Goal: Task Accomplishment & Management: Complete application form

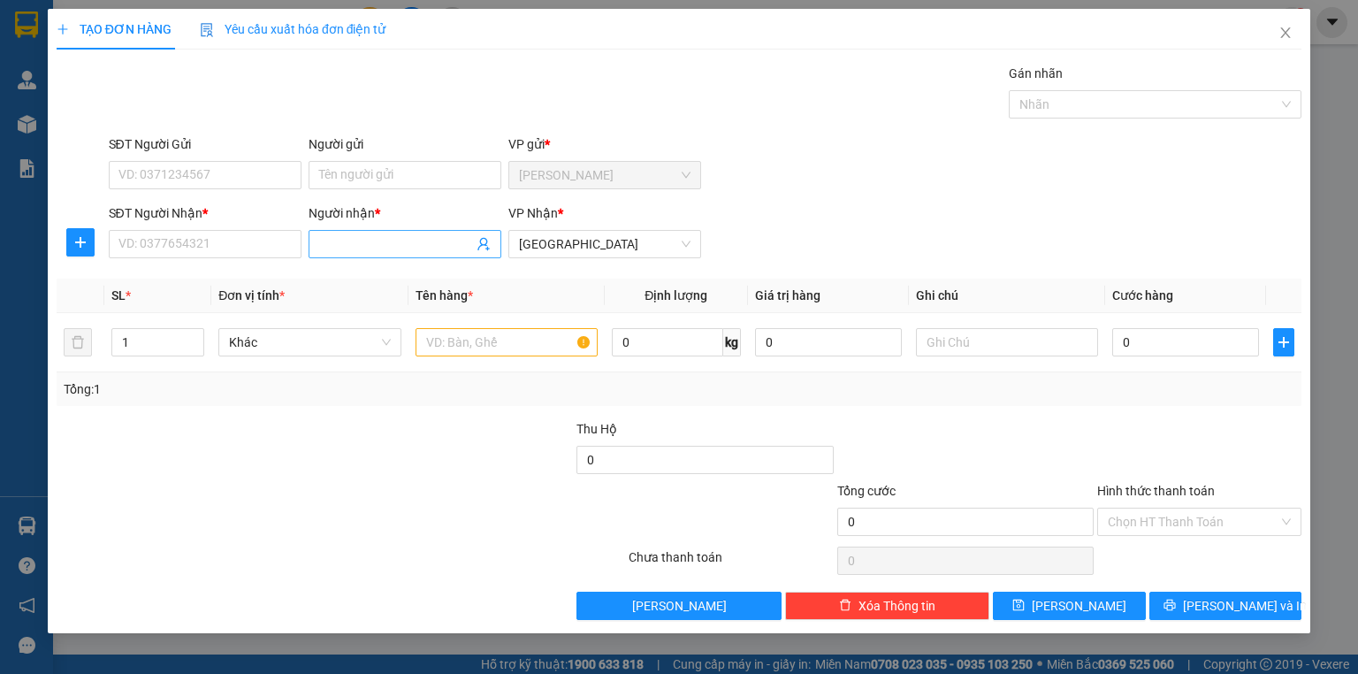
click at [343, 241] on input "Người nhận *" at bounding box center [396, 243] width 154 height 19
type input "nhung mt"
click at [201, 242] on input "SĐT Người Nhận *" at bounding box center [205, 244] width 193 height 28
type input "0000000000"
click at [462, 340] on input "text" at bounding box center [507, 342] width 182 height 28
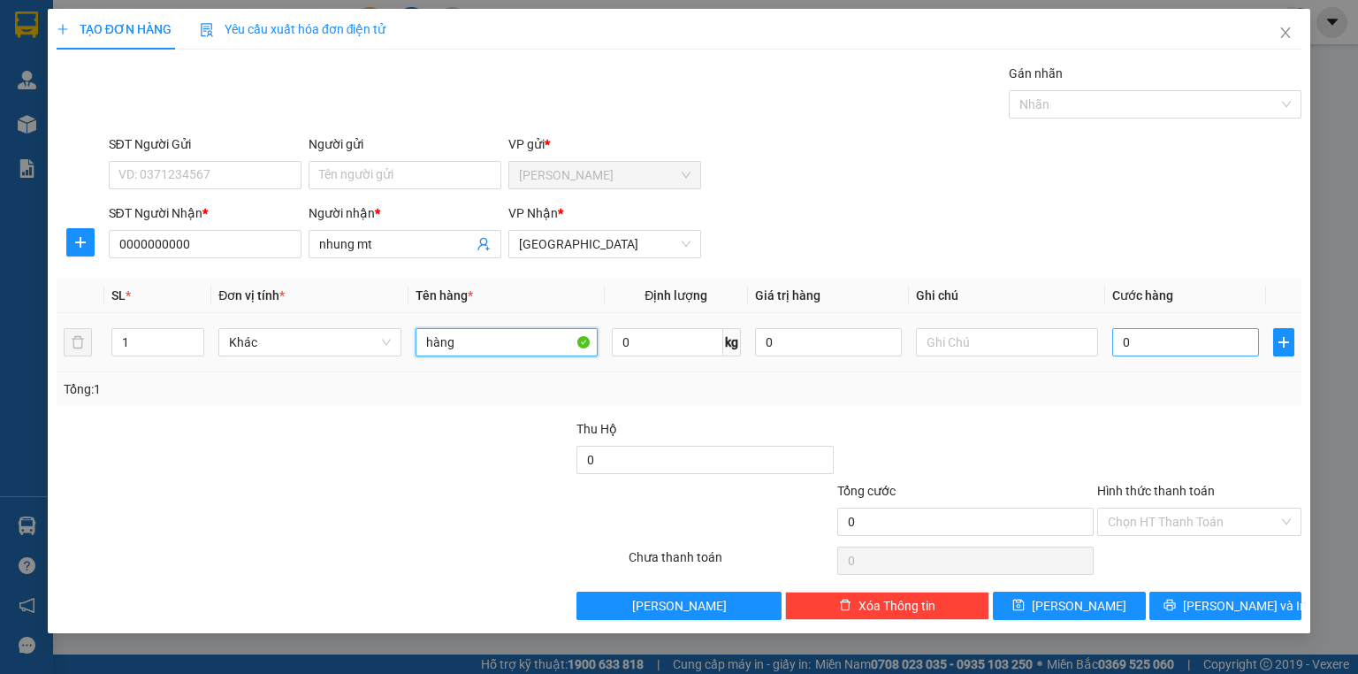
type input "hàng"
click at [1210, 343] on input "0" at bounding box center [1185, 342] width 147 height 28
type input "1"
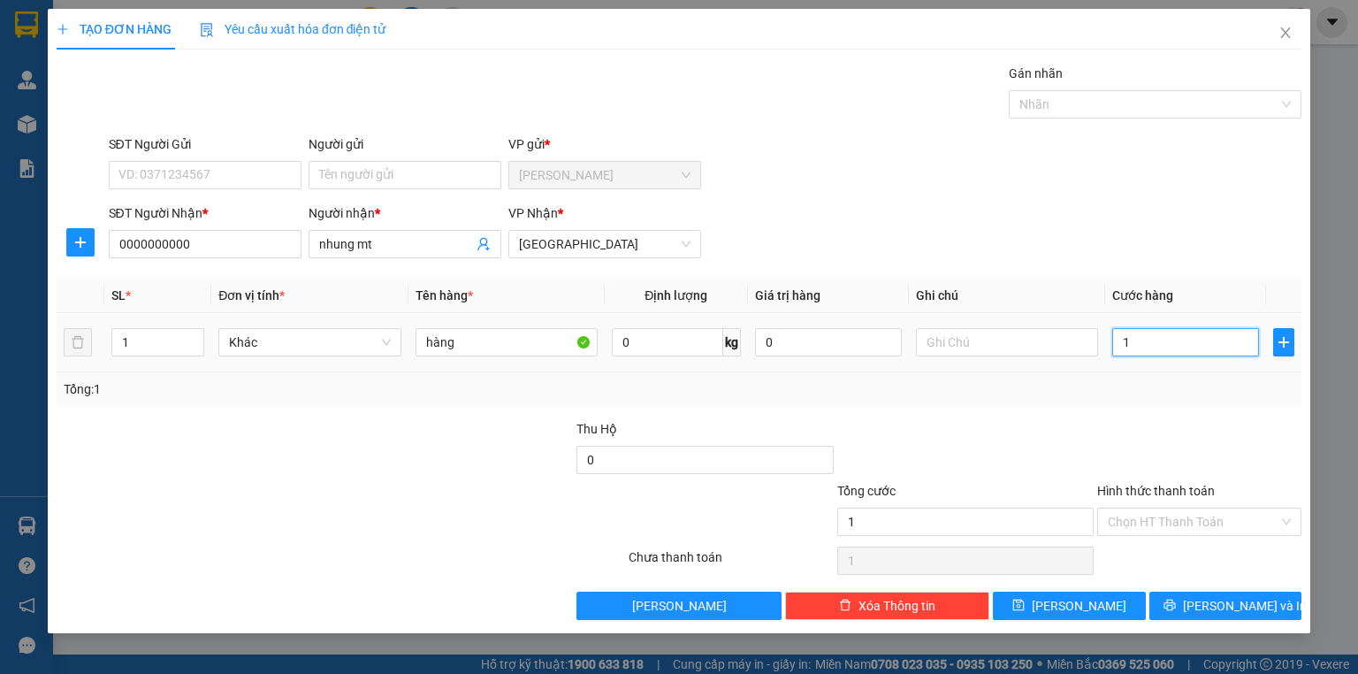
type input "11"
type input "110"
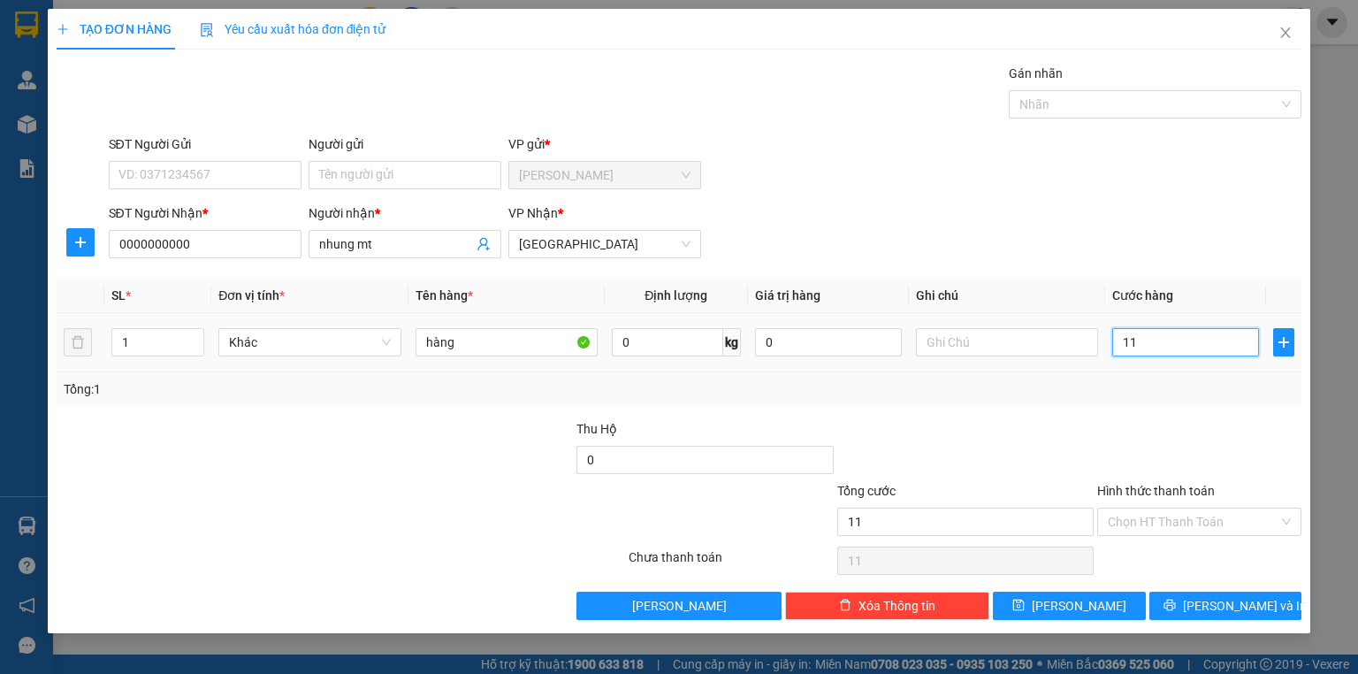
type input "110"
type input "1.100"
type input "11.000"
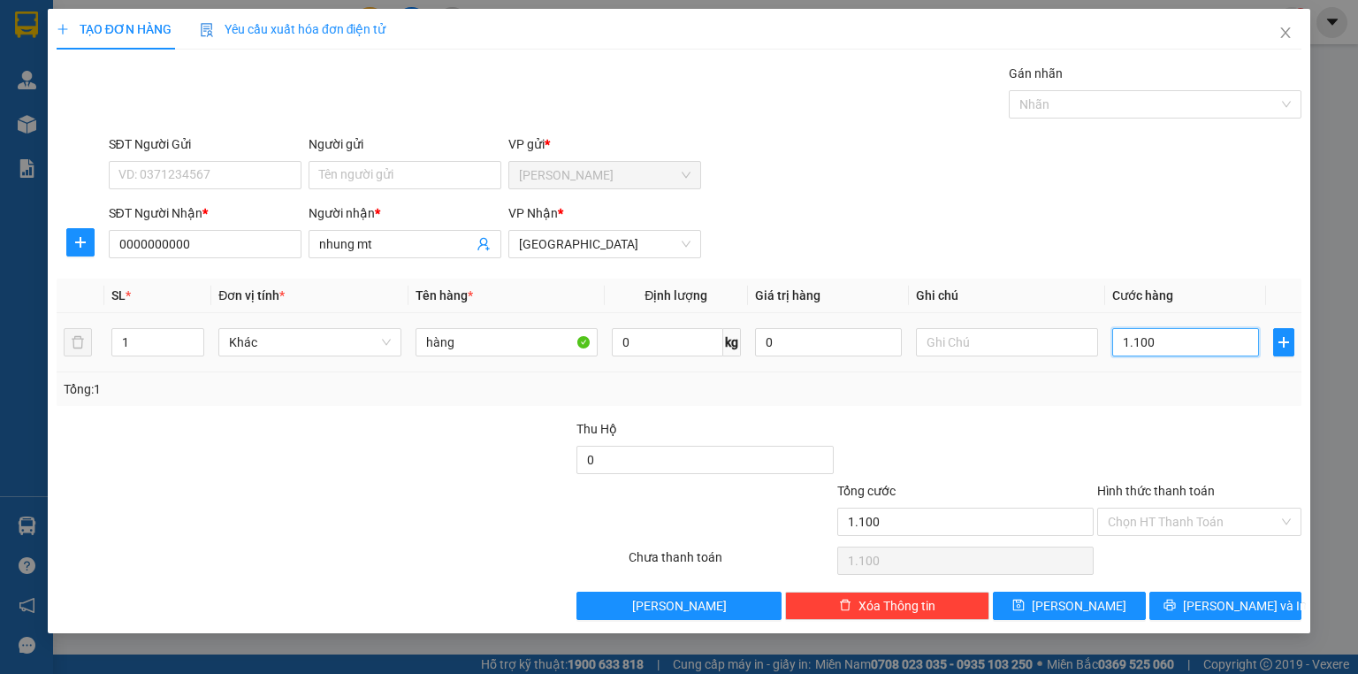
type input "11.000"
type input "110.000"
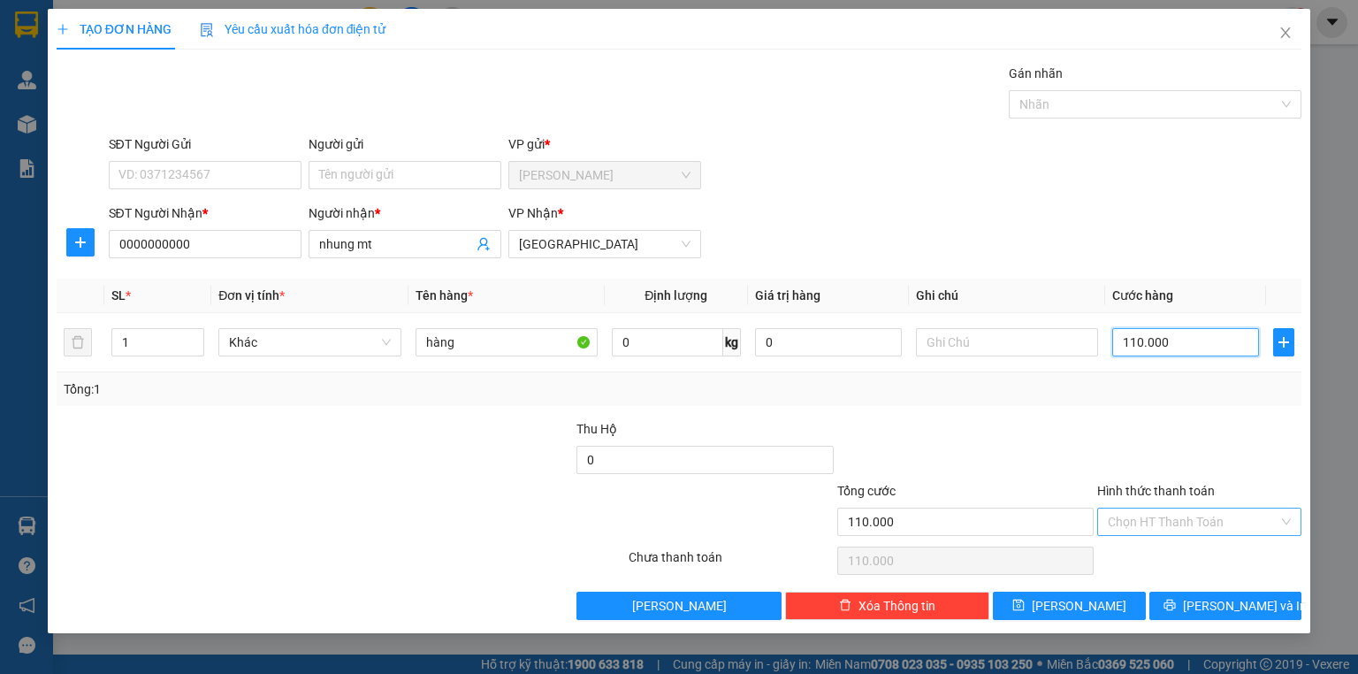
type input "110.000"
click at [1135, 523] on input "Hình thức thanh toán" at bounding box center [1193, 521] width 171 height 27
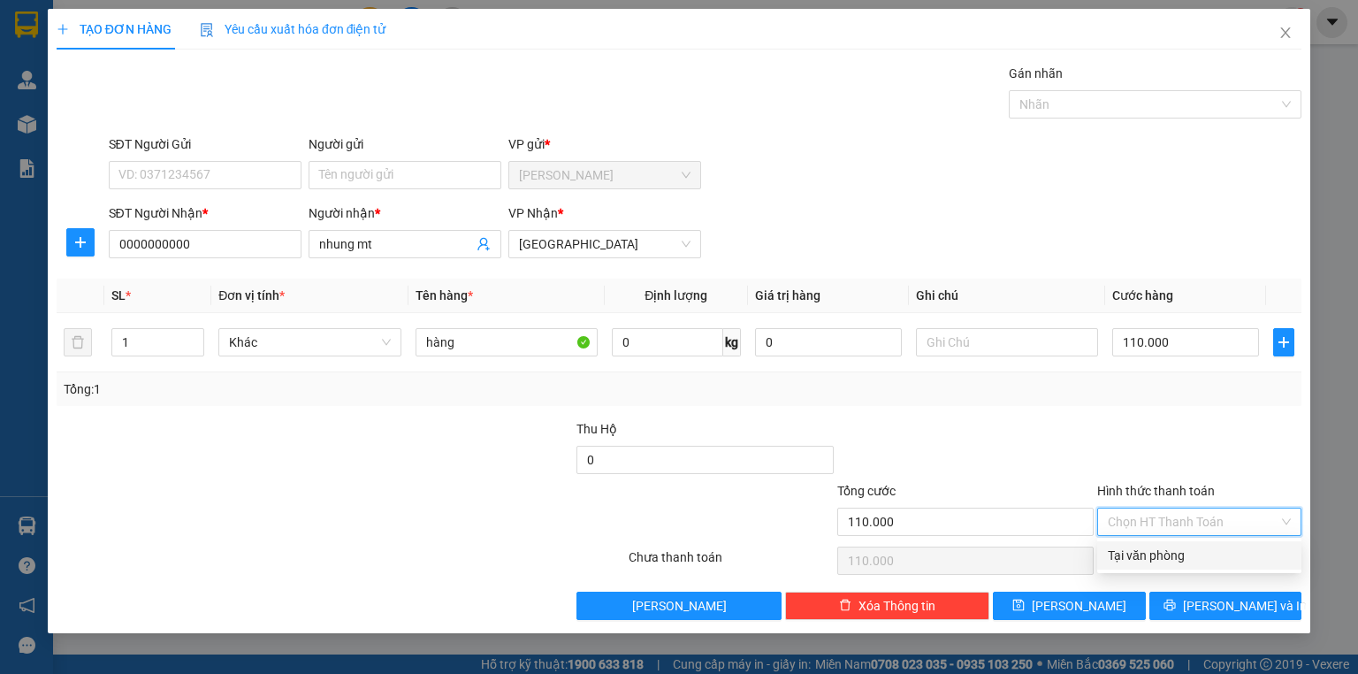
click at [1125, 558] on div "Tại văn phòng" at bounding box center [1199, 555] width 183 height 19
type input "0"
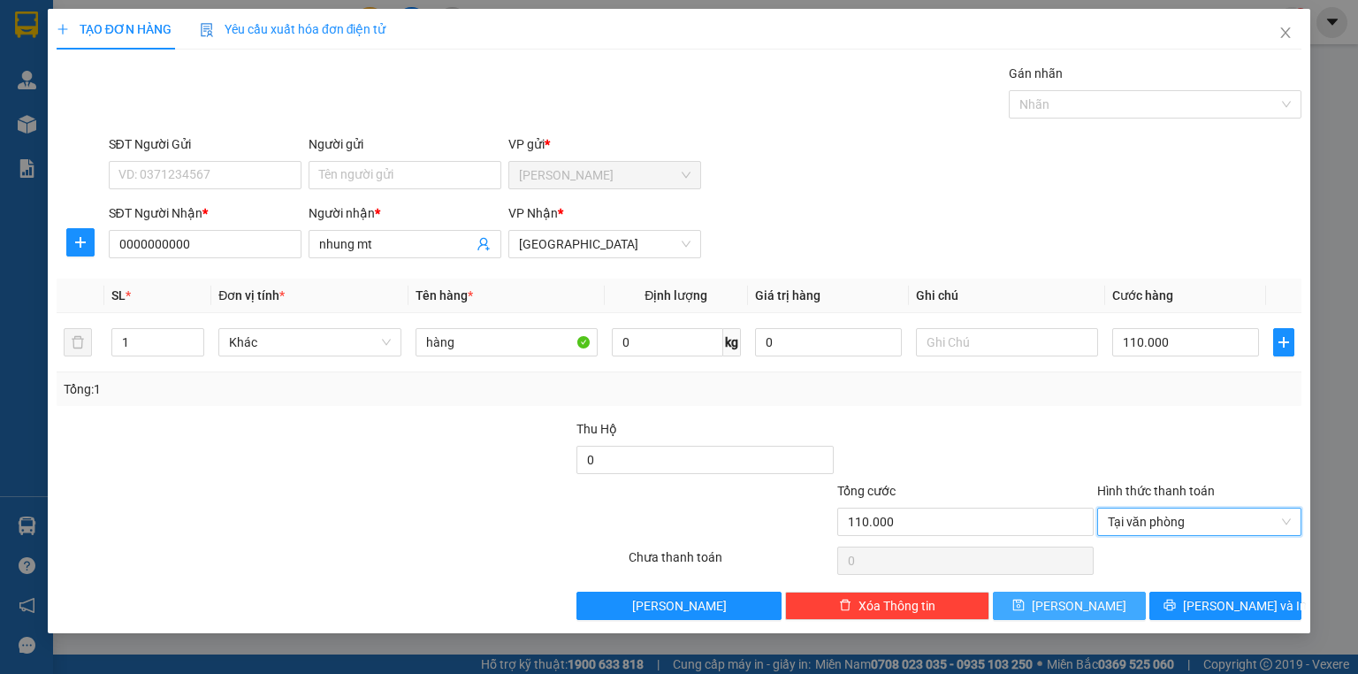
click at [1026, 607] on button "[PERSON_NAME]" at bounding box center [1069, 605] width 153 height 28
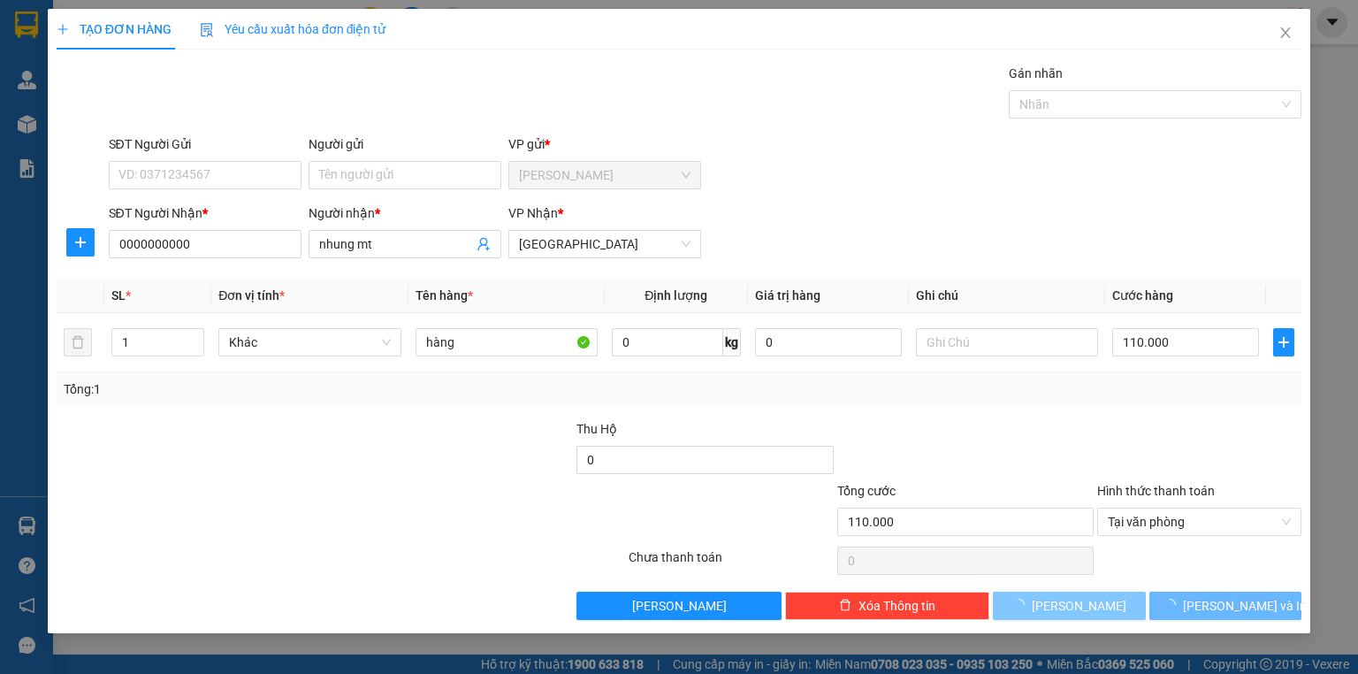
type input "0"
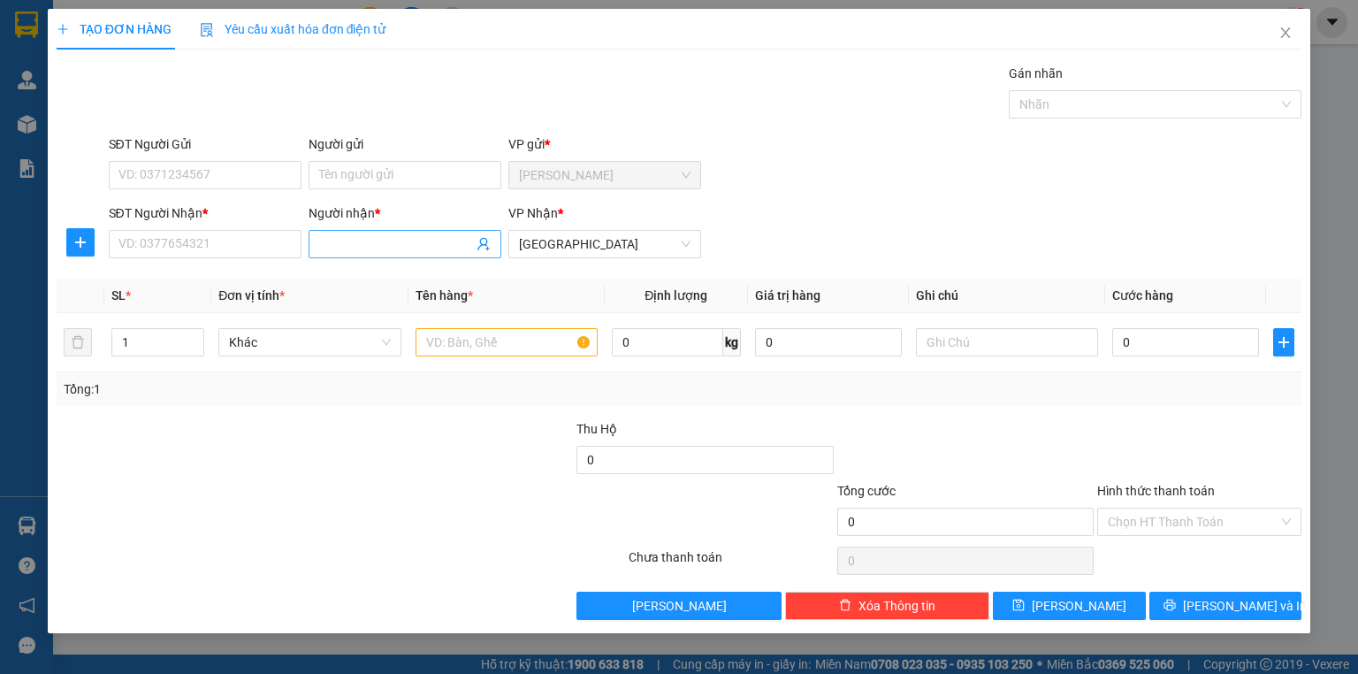
click at [343, 241] on input "Người nhận *" at bounding box center [396, 243] width 154 height 19
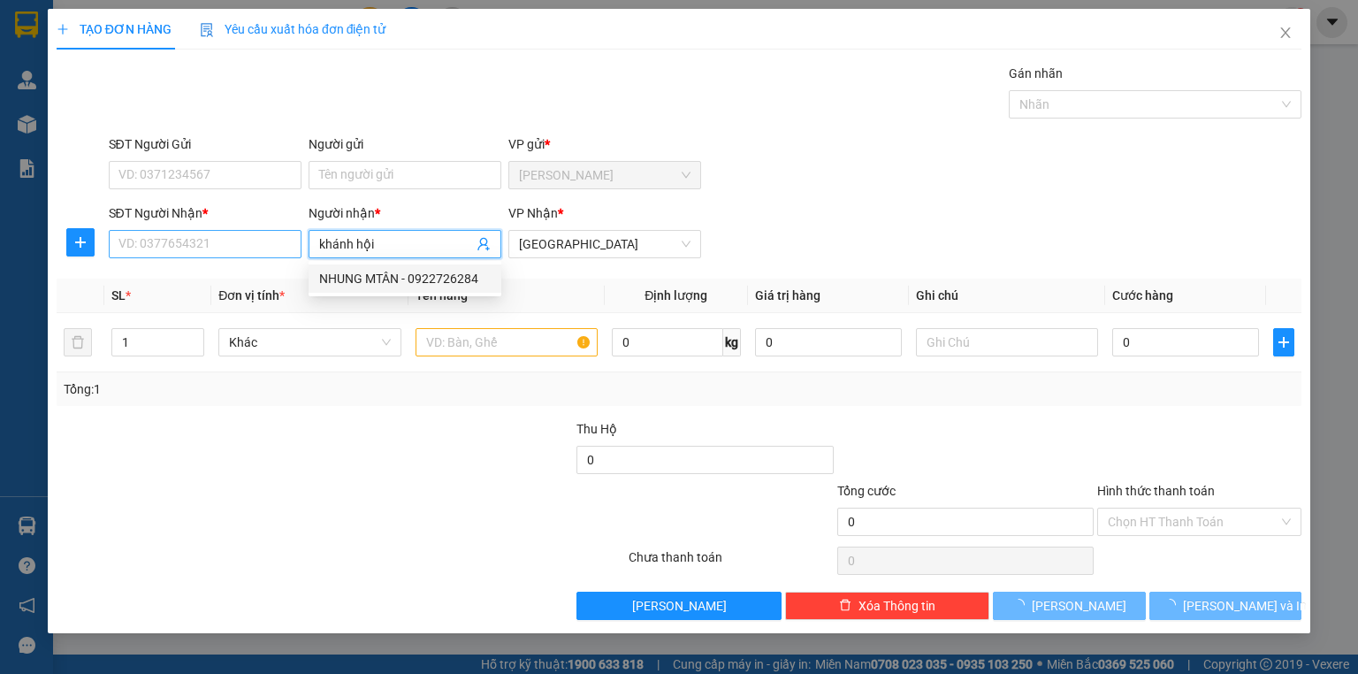
type input "khánh hội"
click at [184, 240] on input "SĐT Người Nhận *" at bounding box center [205, 244] width 193 height 28
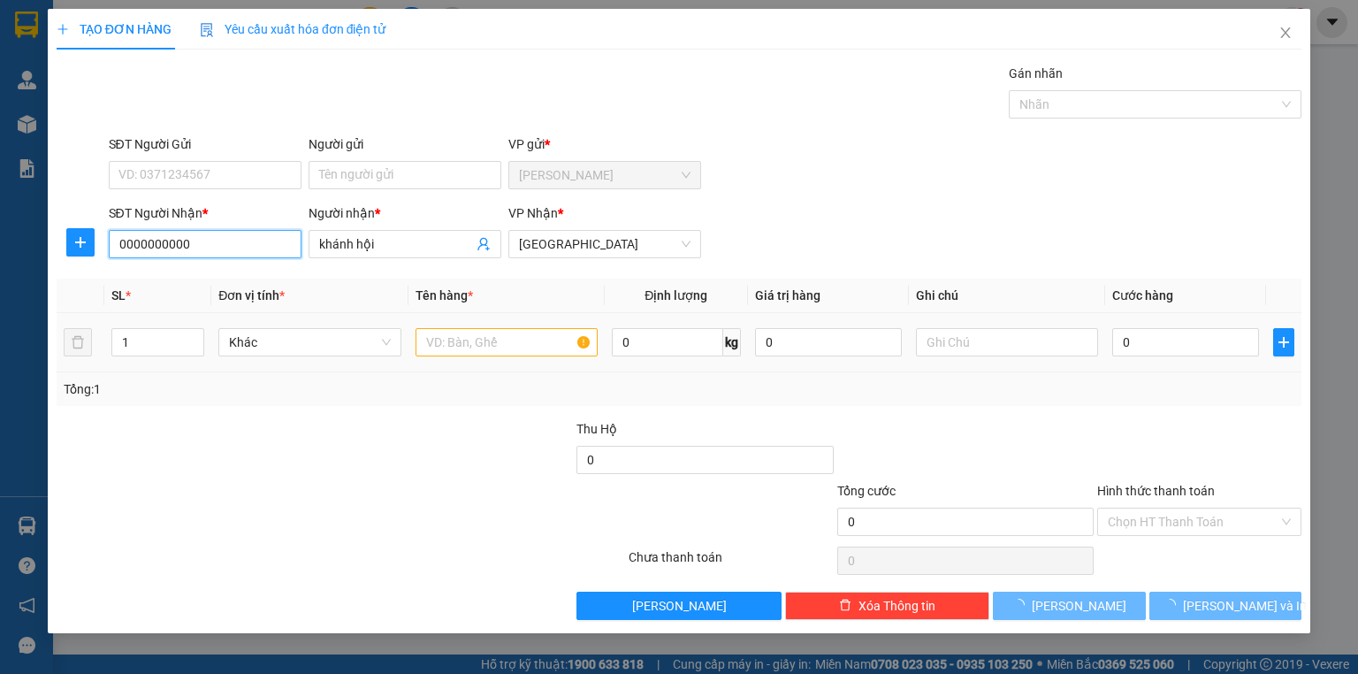
type input "0000000000"
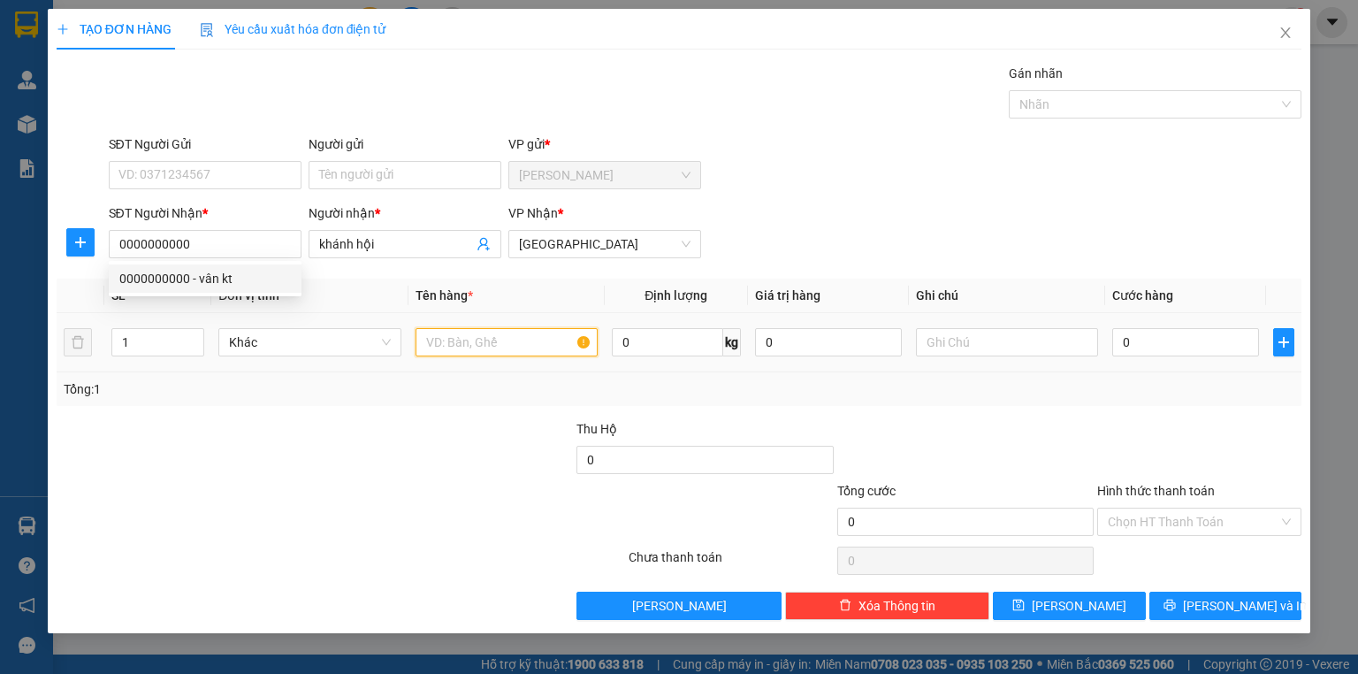
click at [480, 348] on input "text" at bounding box center [507, 342] width 182 height 28
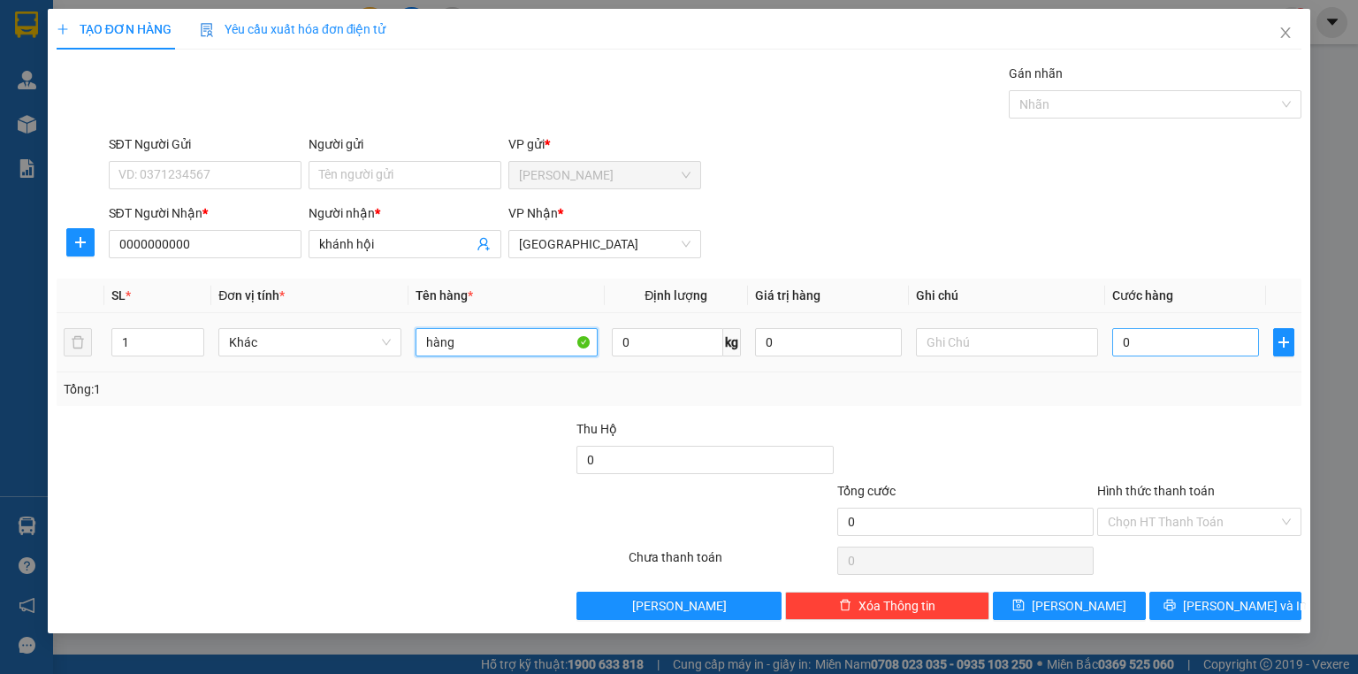
type input "hàng"
click at [1188, 351] on input "0" at bounding box center [1185, 342] width 147 height 28
type input "4"
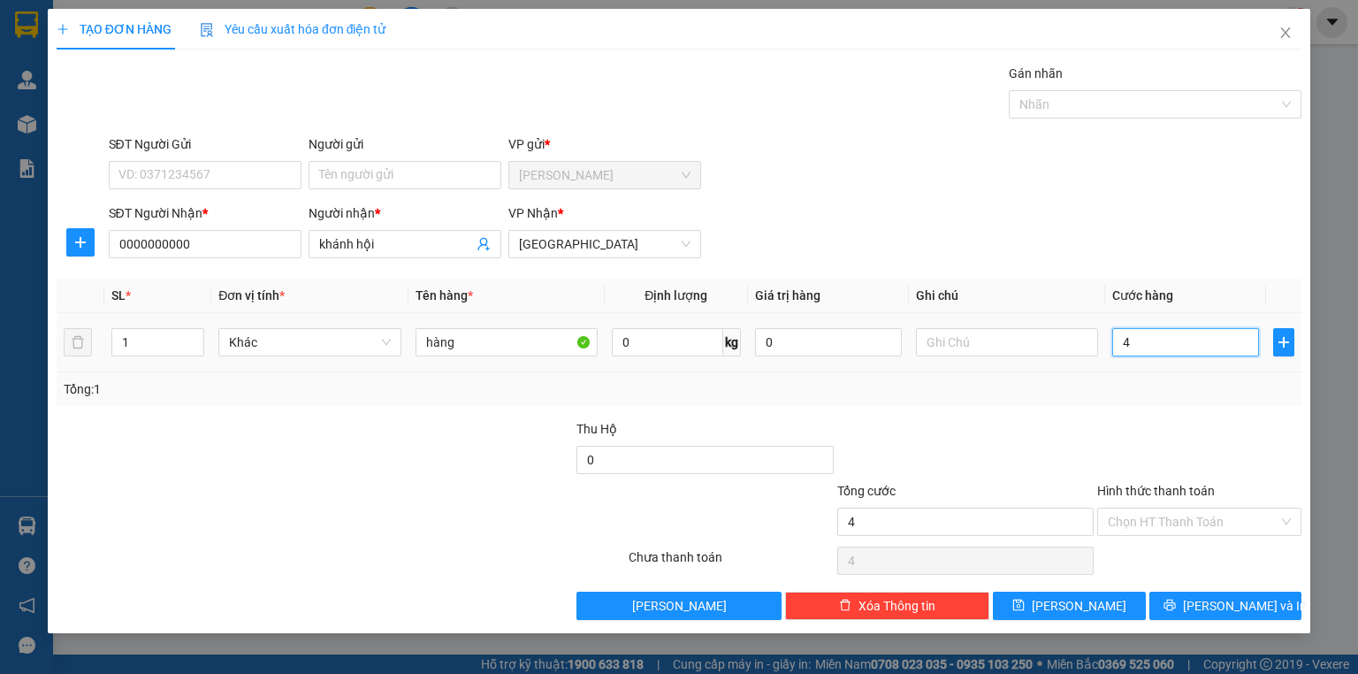
type input "40"
type input "400"
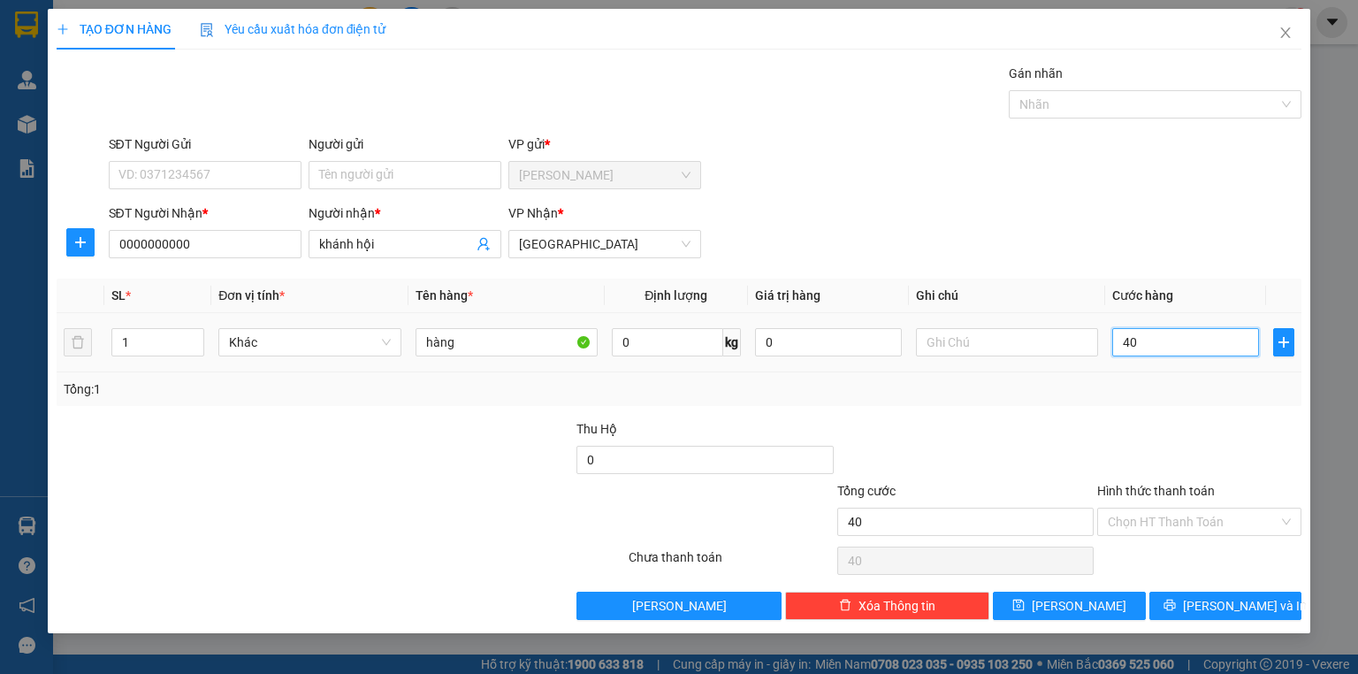
type input "400"
type input "4.000"
type input "40.000"
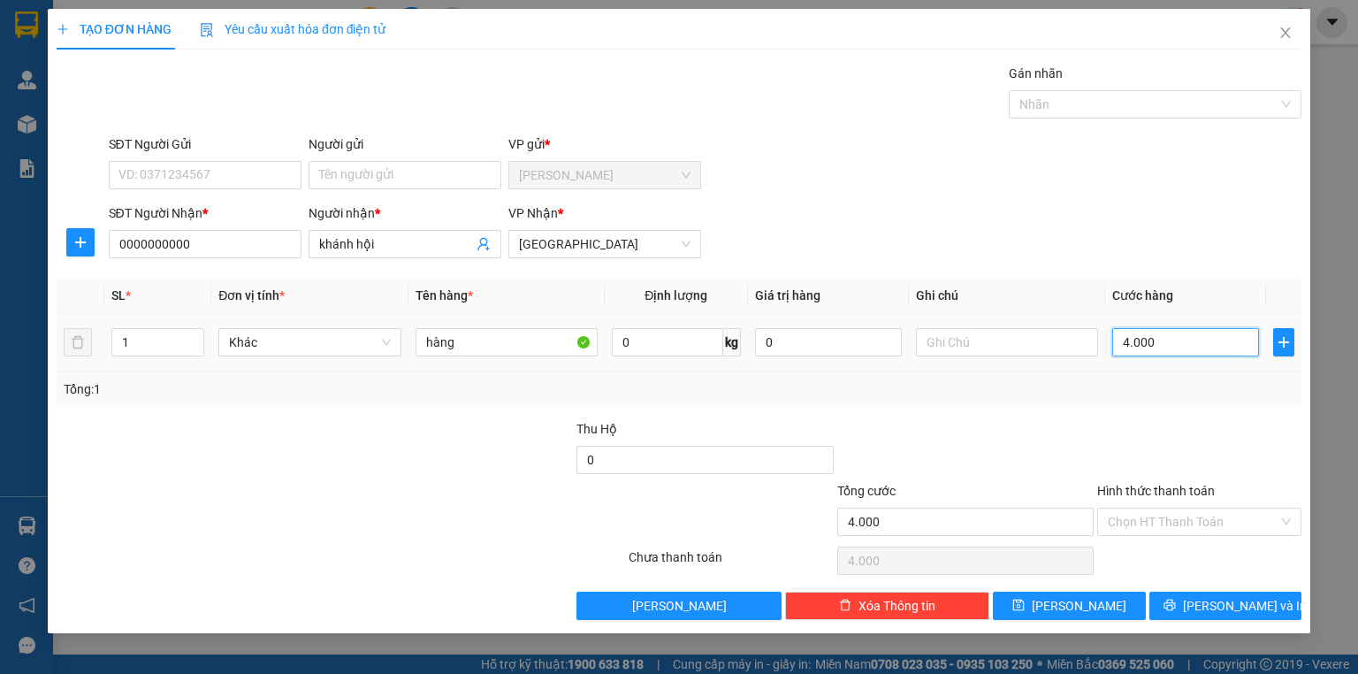
type input "40.000"
click at [1133, 517] on input "Hình thức thanh toán" at bounding box center [1193, 521] width 171 height 27
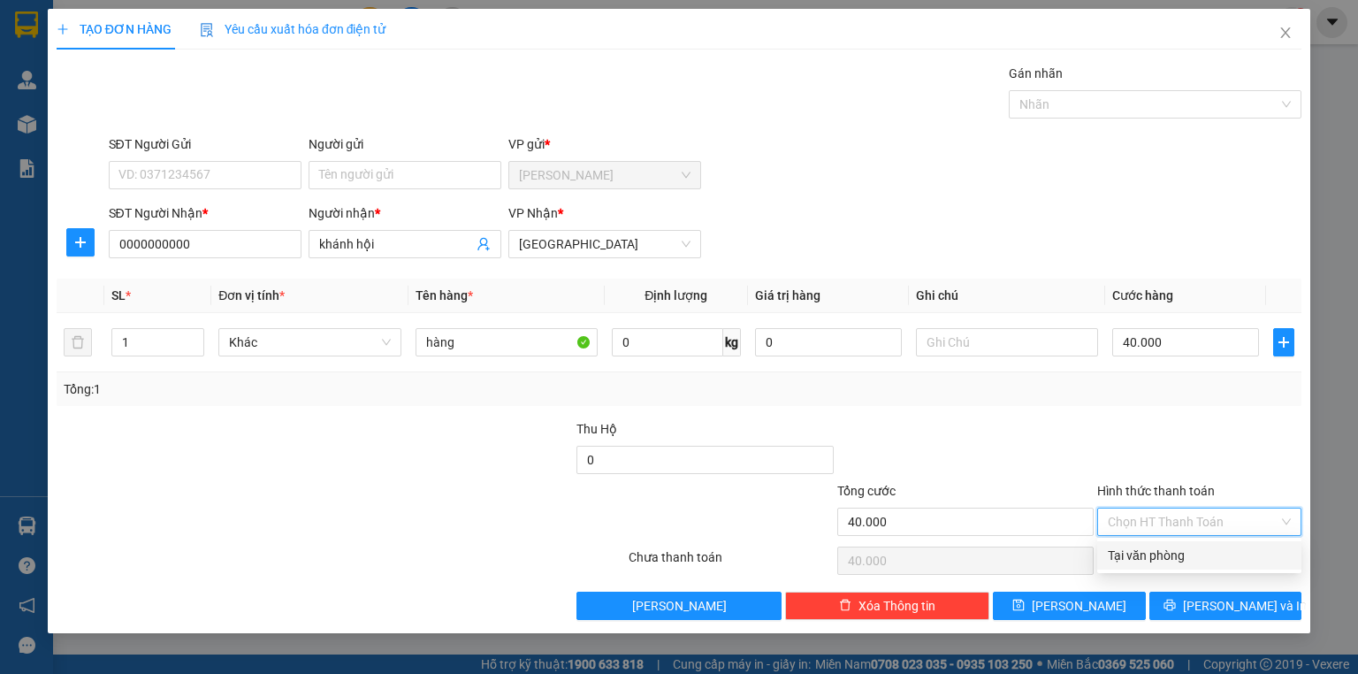
click at [1116, 564] on div "Tại văn phòng" at bounding box center [1199, 555] width 183 height 19
type input "0"
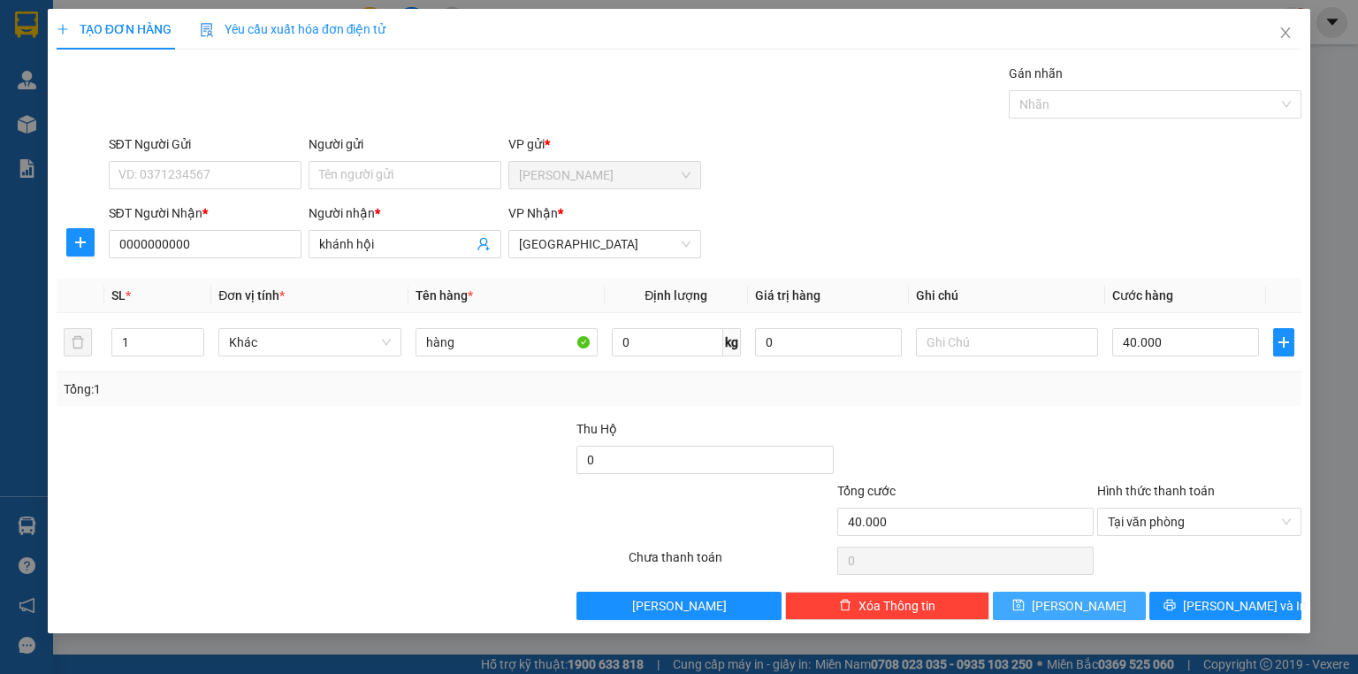
click at [1025, 606] on icon "save" at bounding box center [1018, 604] width 11 height 11
type input "0"
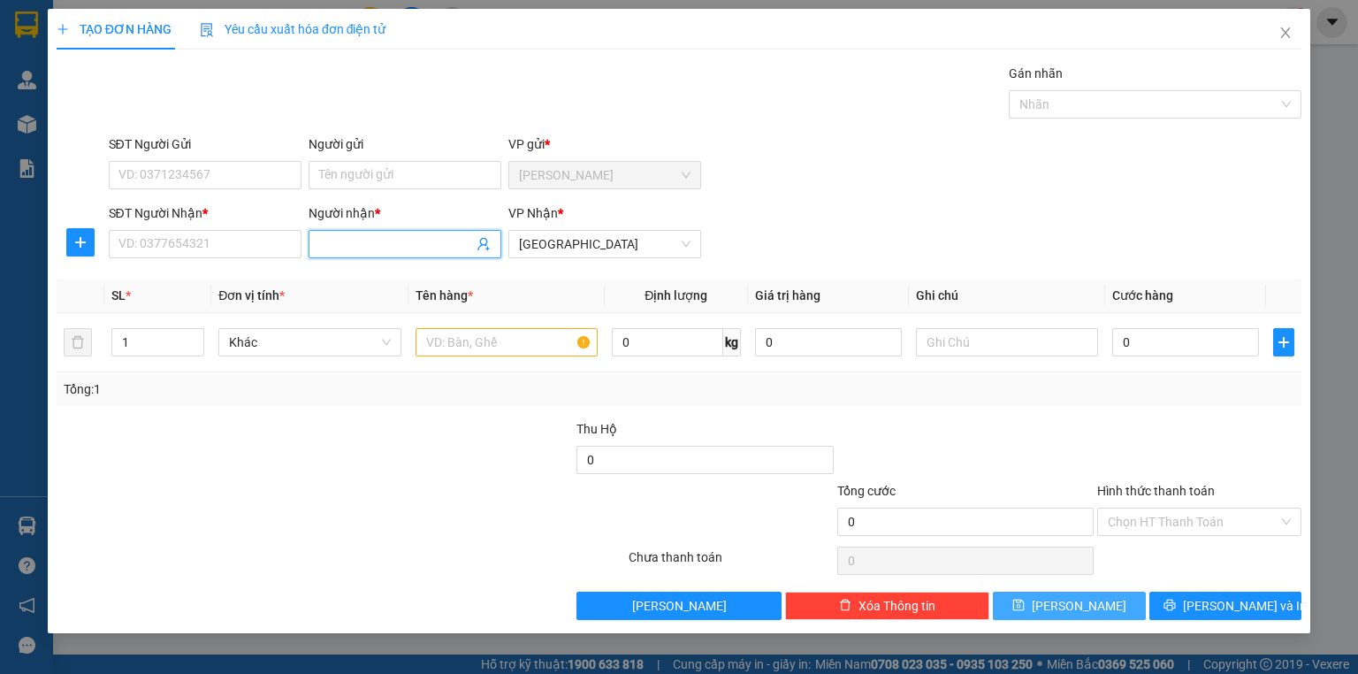
click at [347, 236] on input "Người nhận *" at bounding box center [396, 243] width 154 height 19
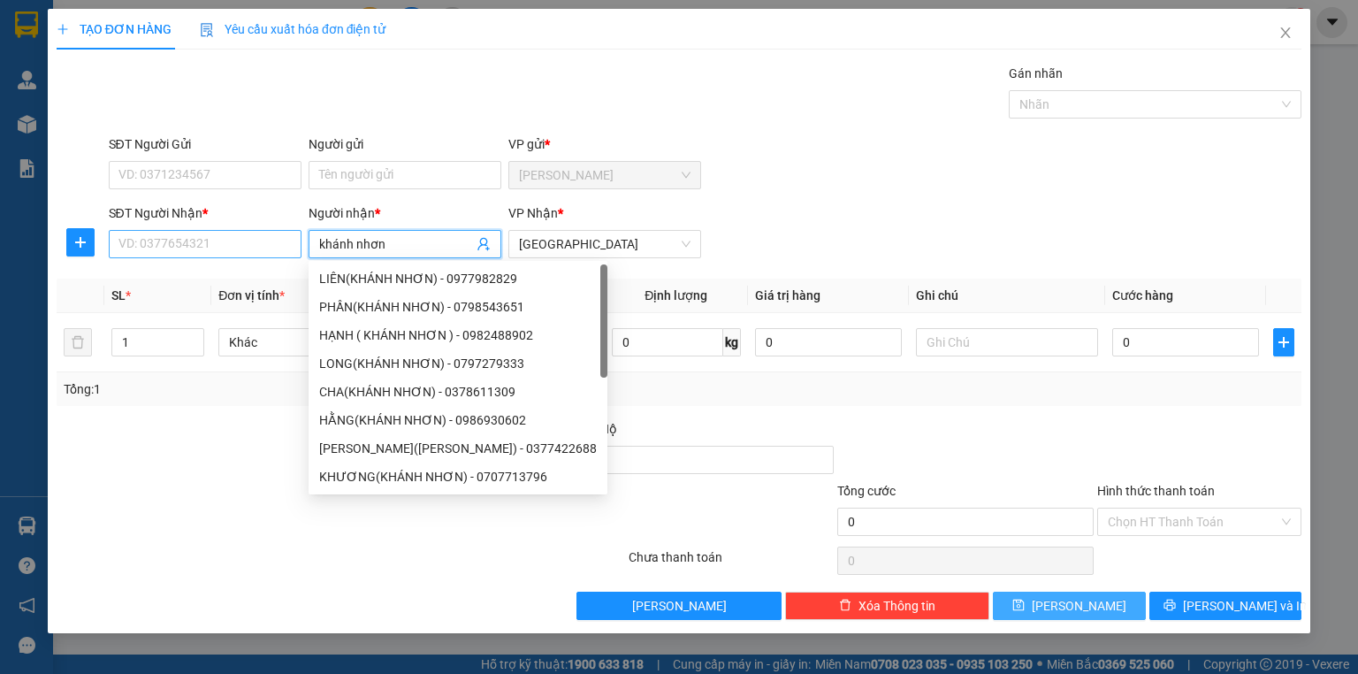
type input "khánh nhơn"
click at [242, 248] on input "SĐT Người Nhận *" at bounding box center [205, 244] width 193 height 28
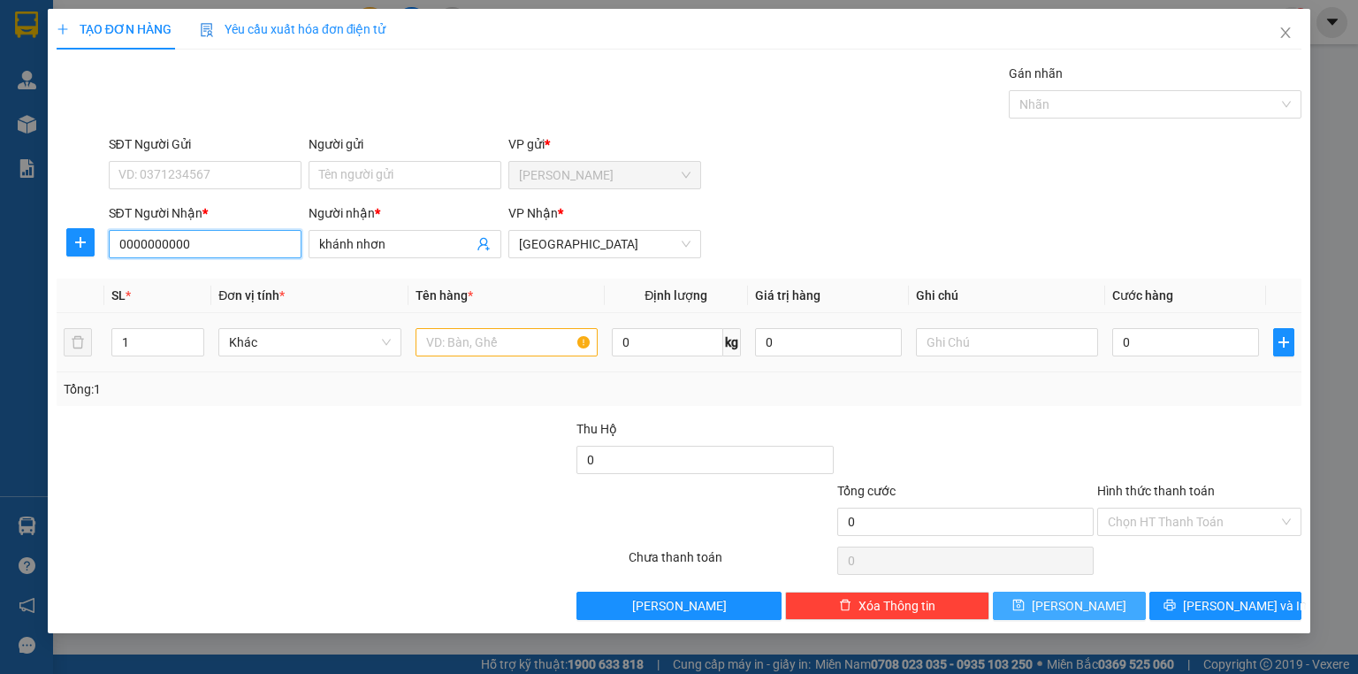
type input "0000000000"
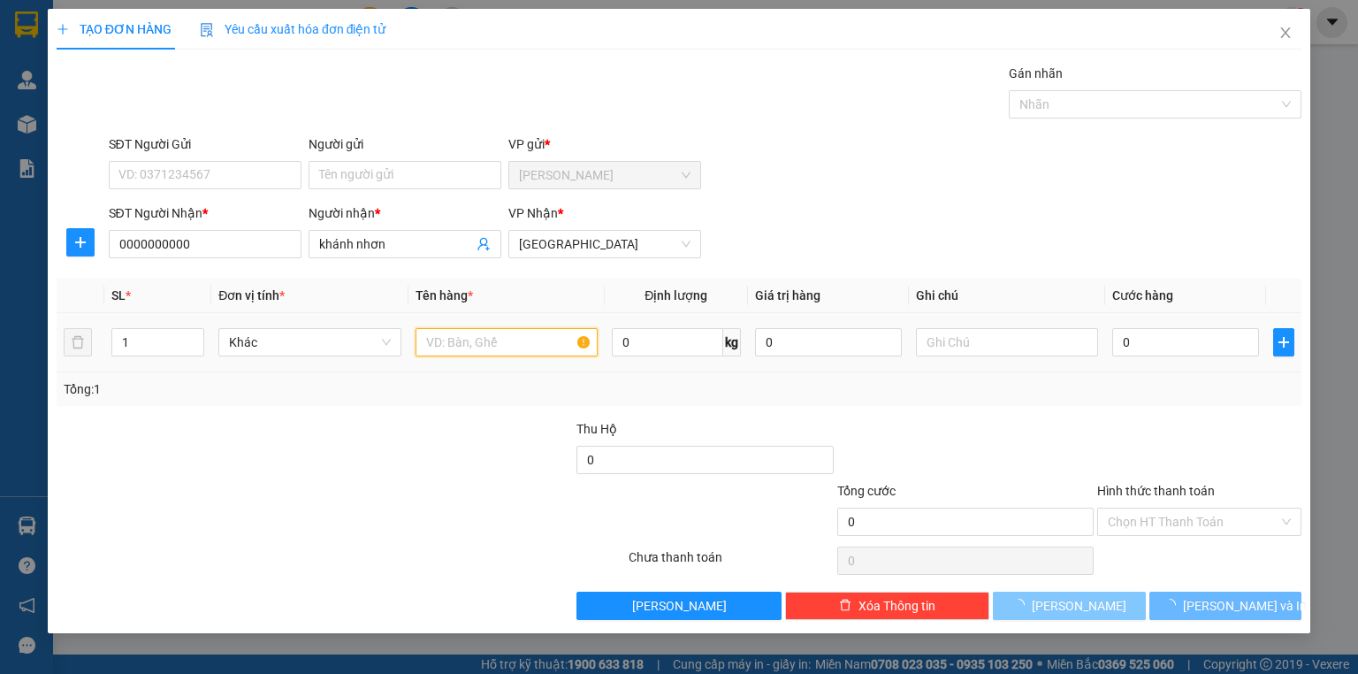
click at [432, 347] on input "text" at bounding box center [507, 342] width 182 height 28
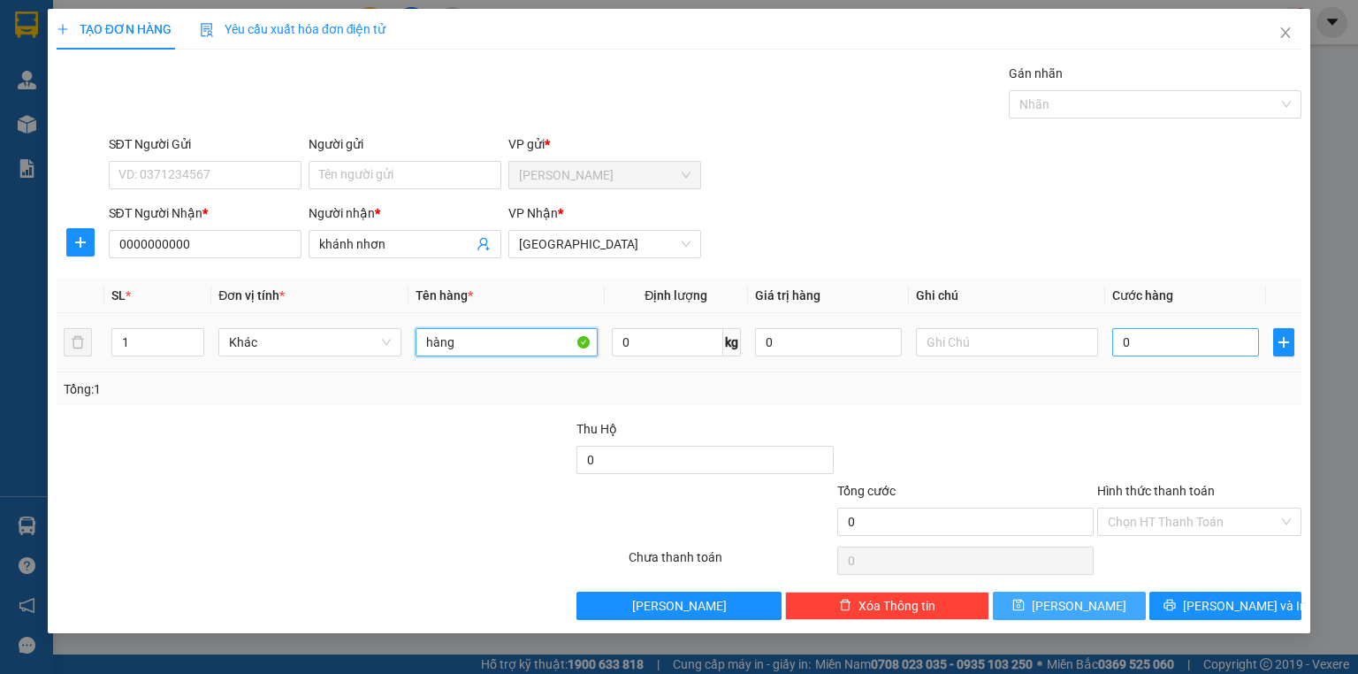
type input "hàng"
click at [1178, 329] on input "0" at bounding box center [1185, 342] width 147 height 28
type input "8"
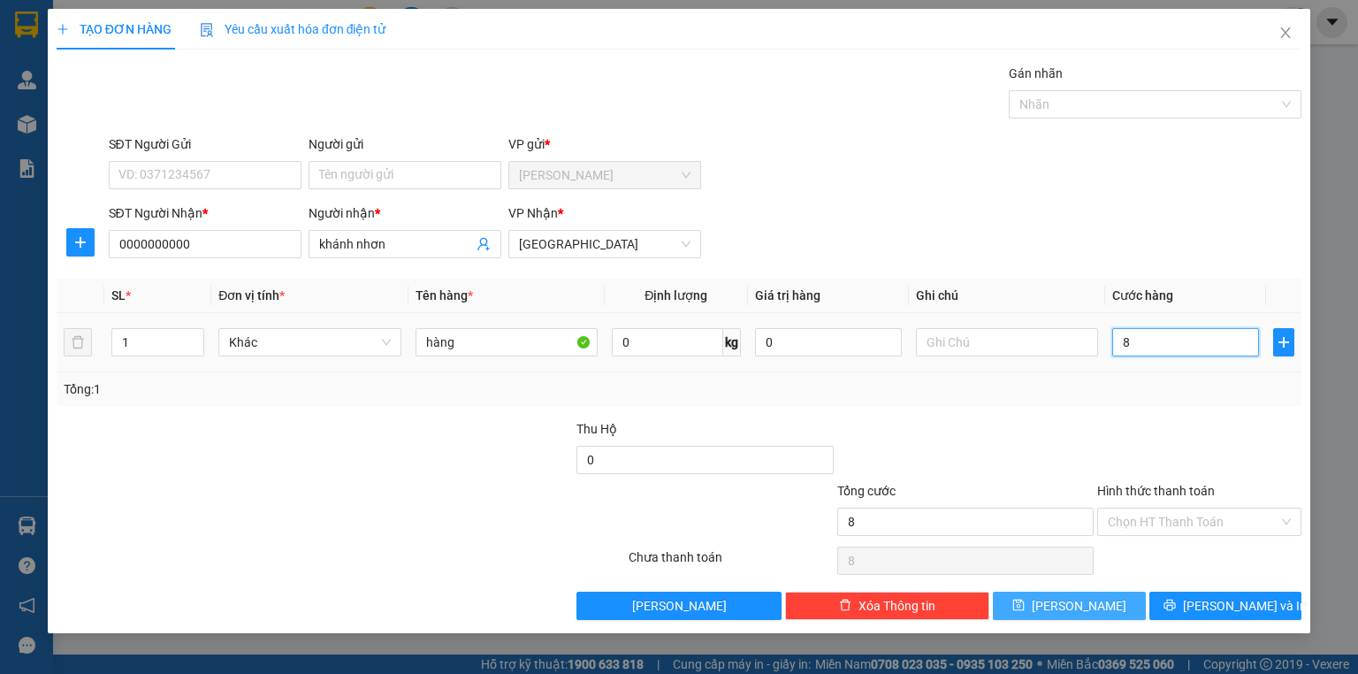
type input "80"
type input "800"
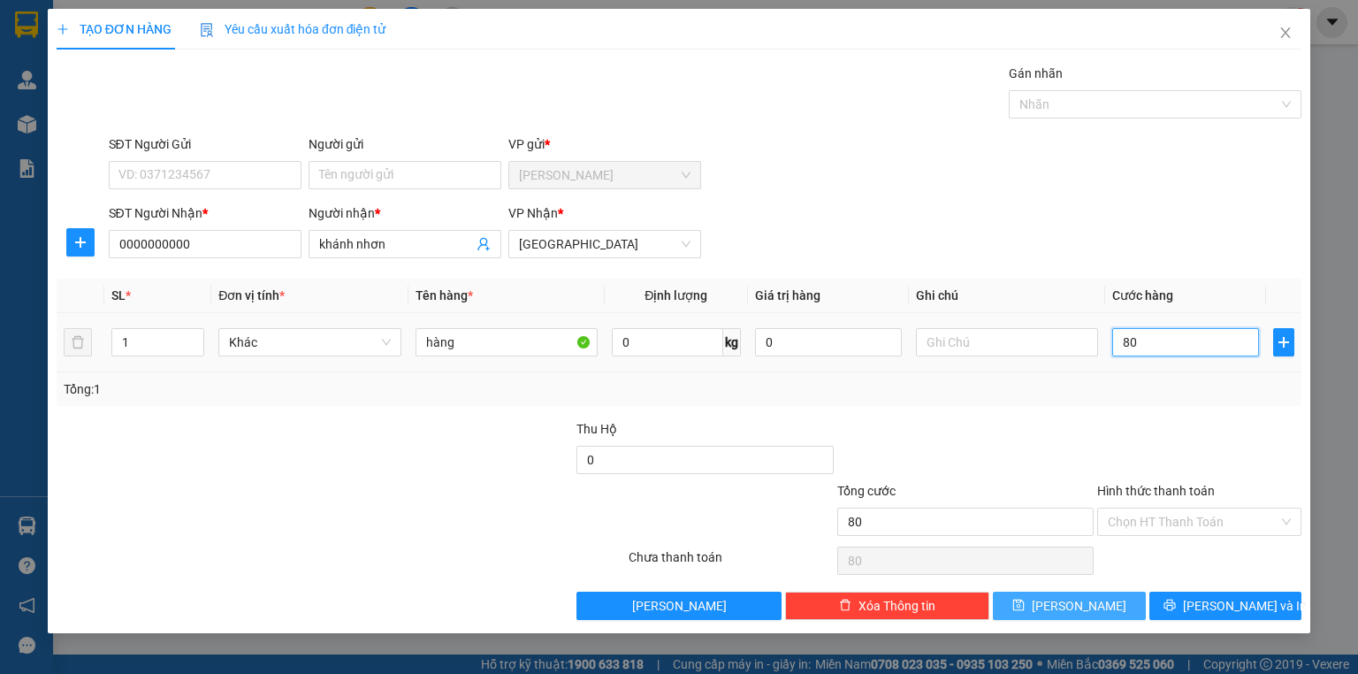
type input "800"
type input "8.000"
type input "80.000"
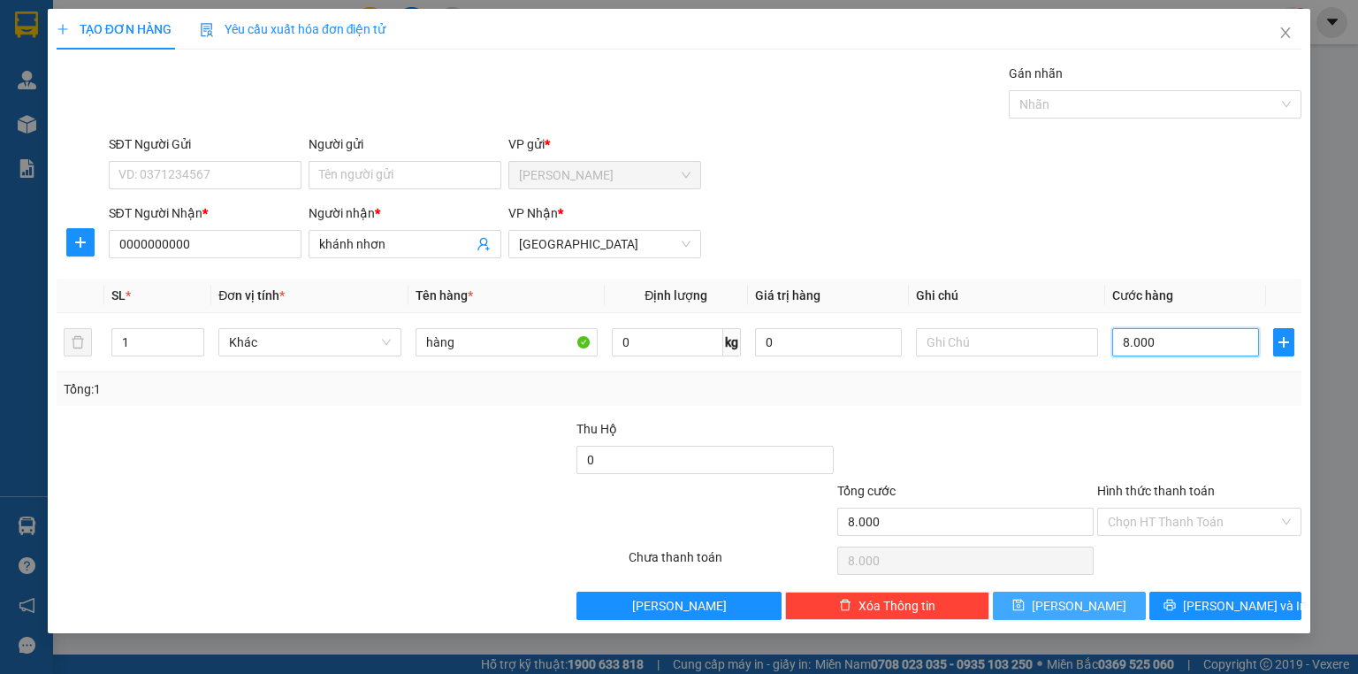
type input "80.000"
click at [1156, 509] on input "Hình thức thanh toán" at bounding box center [1193, 521] width 171 height 27
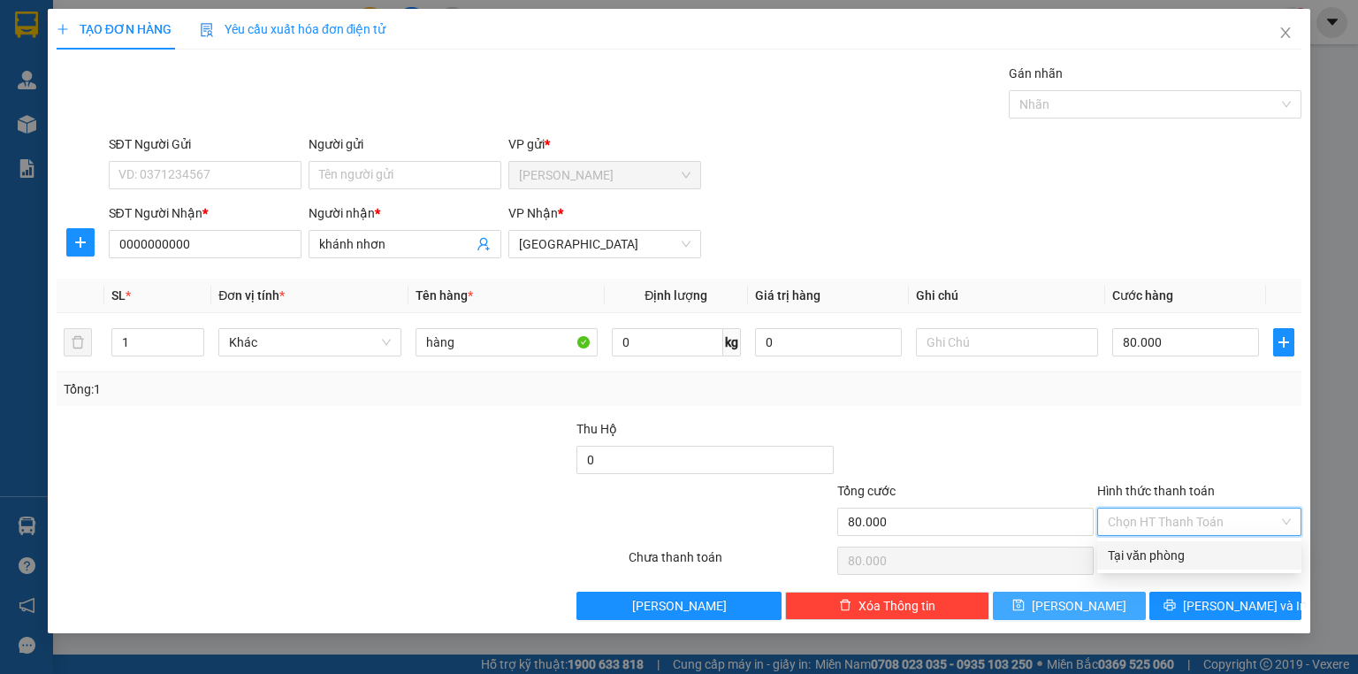
click at [1130, 560] on div "Tại văn phòng" at bounding box center [1199, 555] width 183 height 19
type input "0"
click at [1073, 605] on span "[PERSON_NAME]" at bounding box center [1079, 605] width 95 height 19
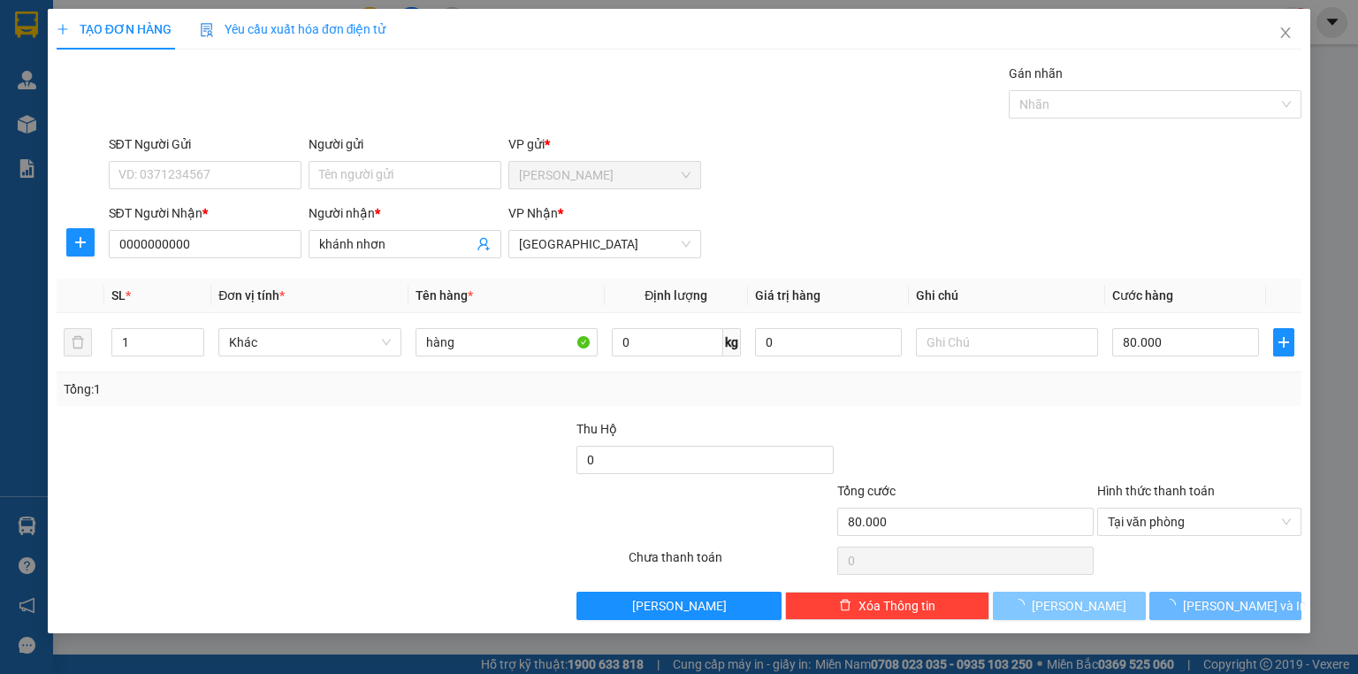
type input "0"
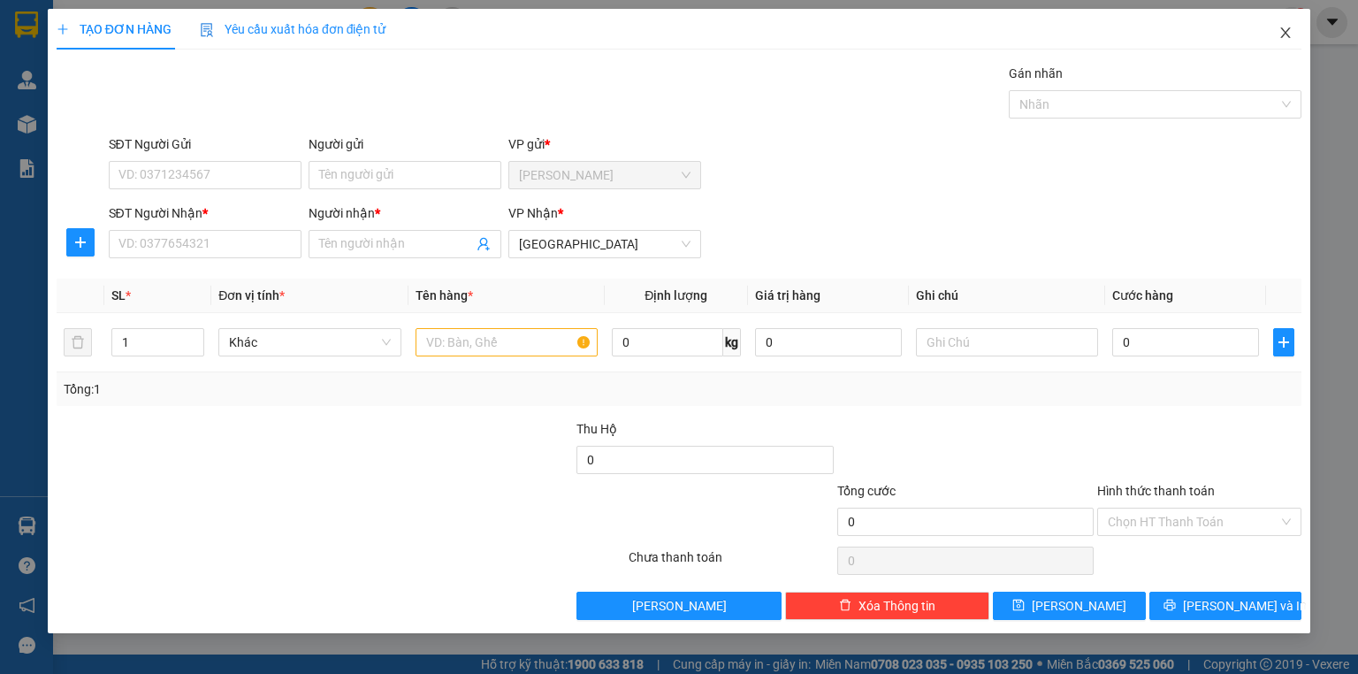
click at [1286, 34] on icon "close" at bounding box center [1286, 32] width 10 height 11
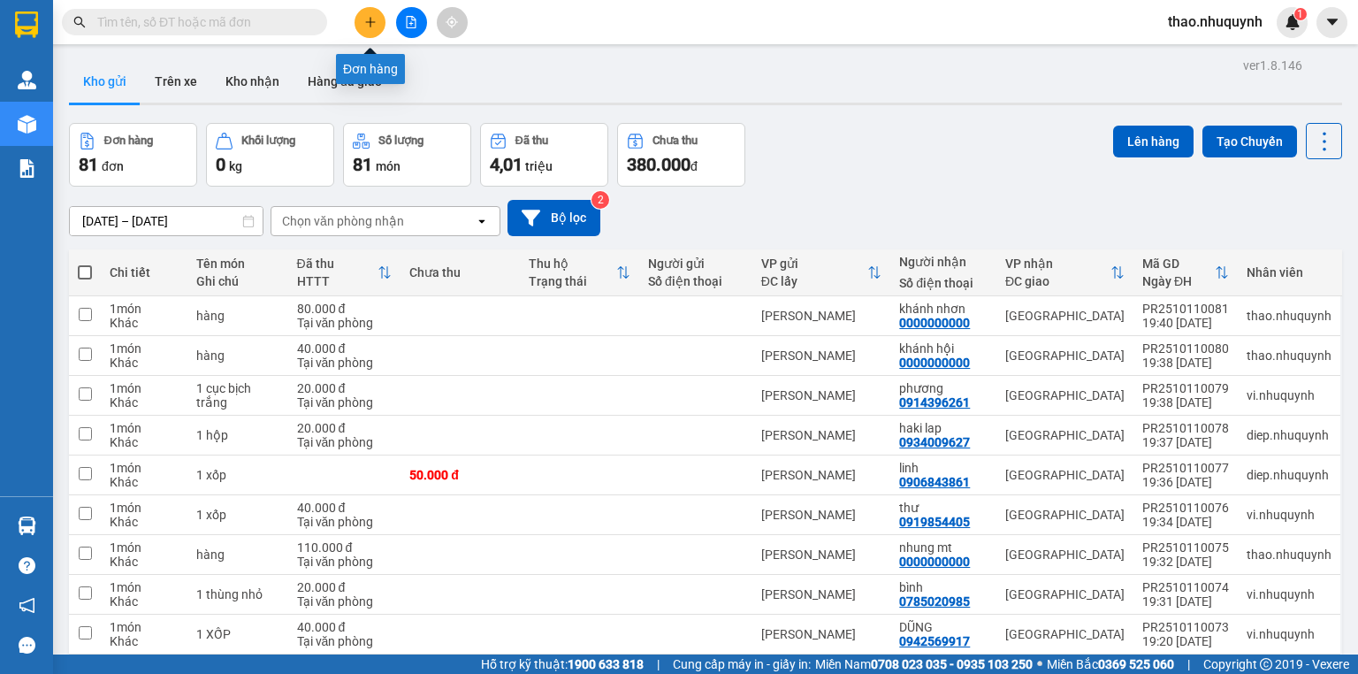
click at [367, 21] on icon "plus" at bounding box center [370, 21] width 10 height 1
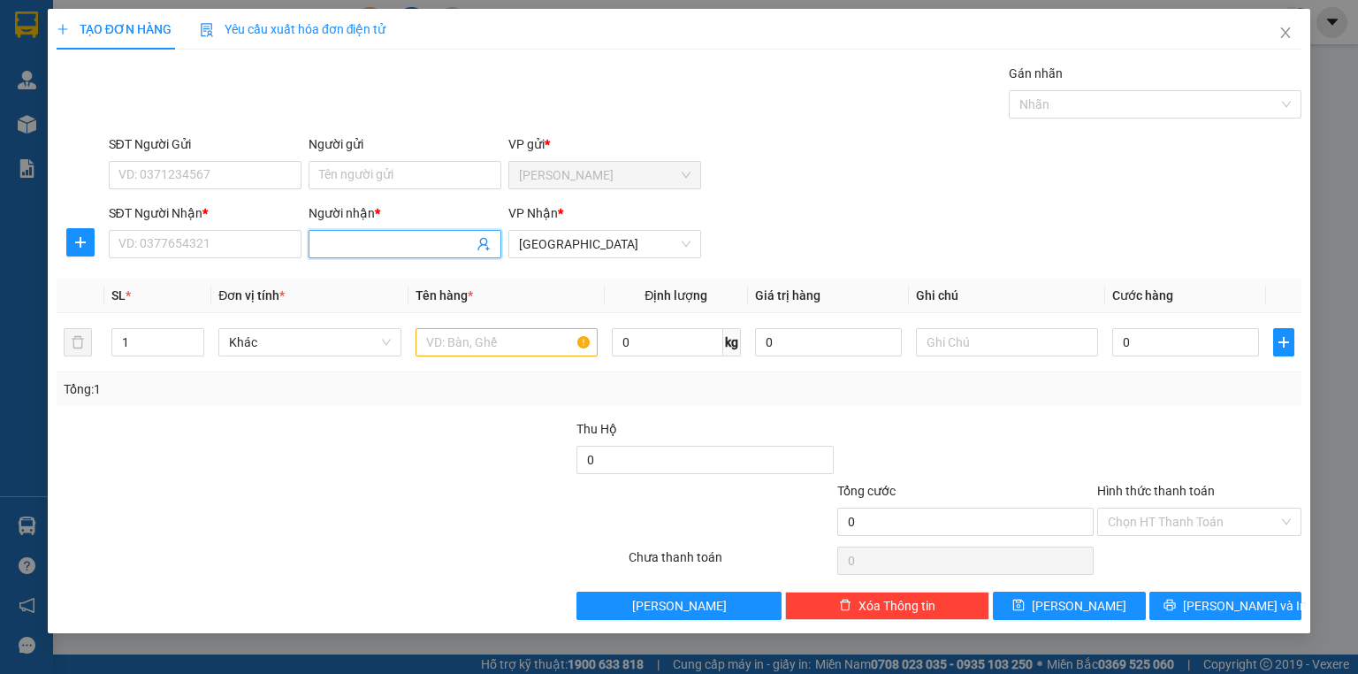
click at [339, 240] on input "Người nhận *" at bounding box center [396, 243] width 154 height 19
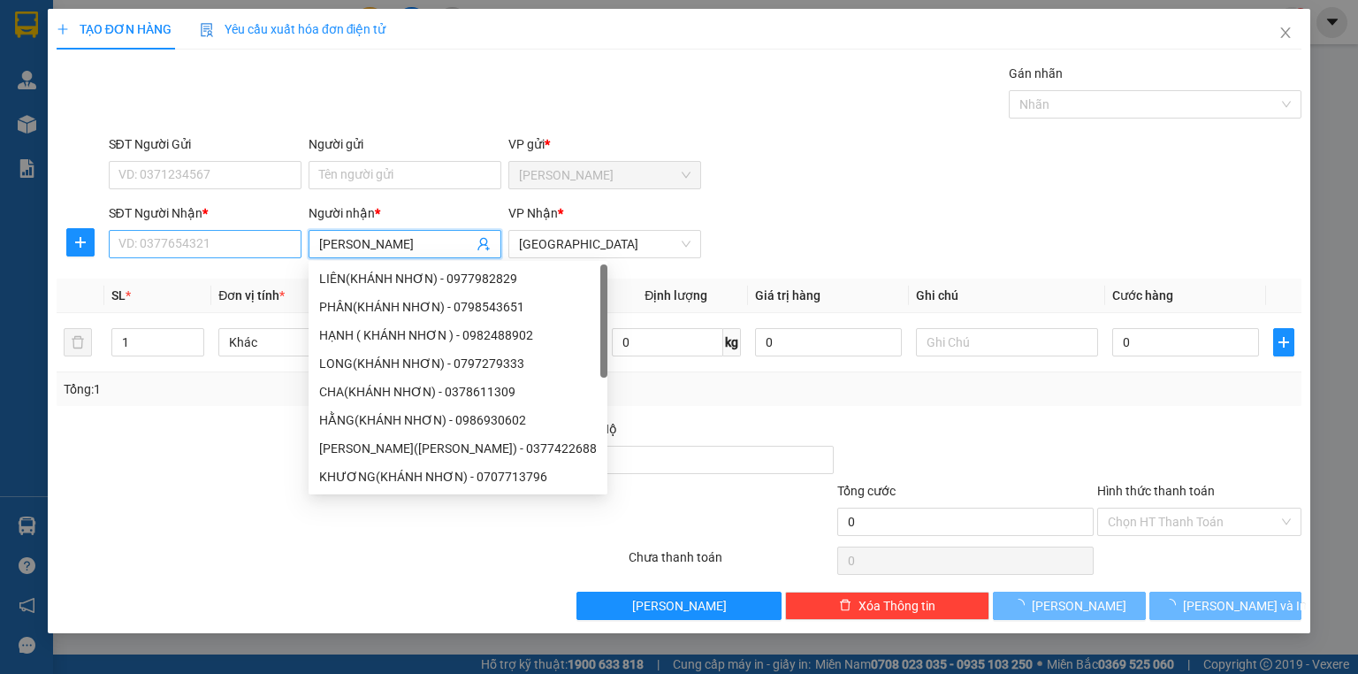
type input "[PERSON_NAME]"
click at [223, 238] on input "SĐT Người Nhận *" at bounding box center [205, 244] width 193 height 28
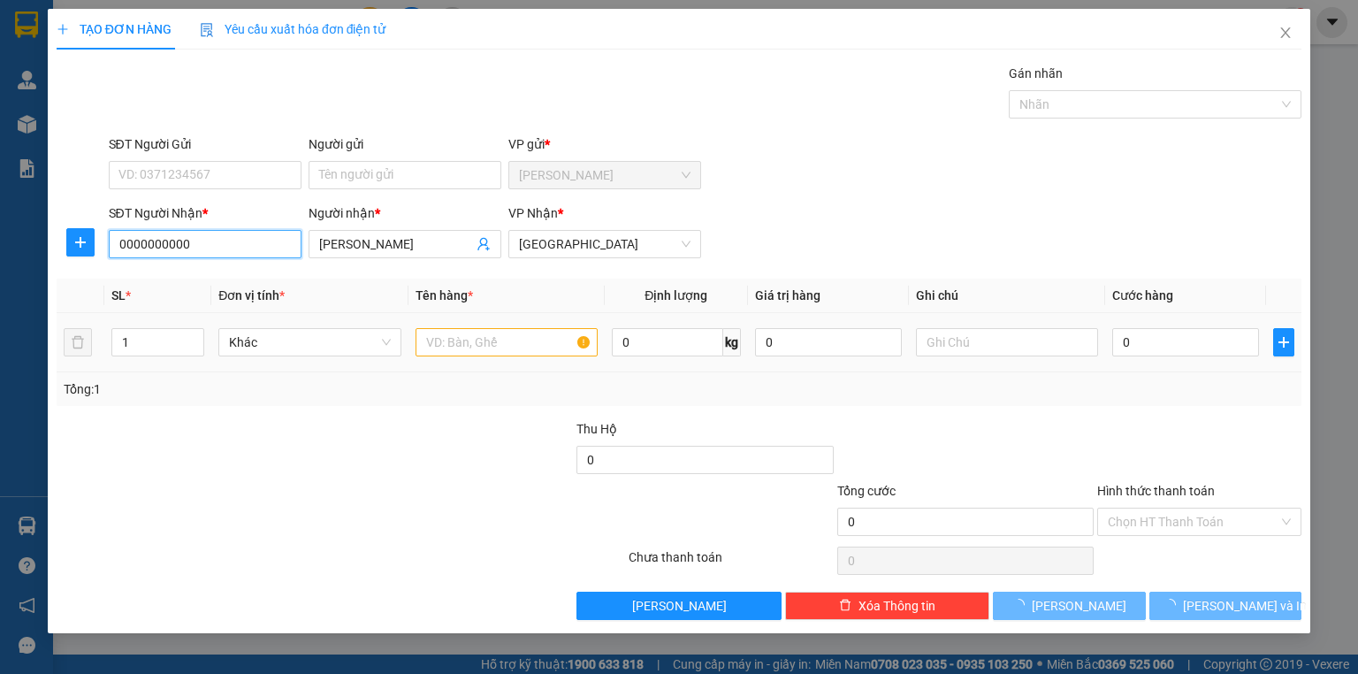
type input "0000000000"
click at [437, 336] on input "text" at bounding box center [507, 342] width 182 height 28
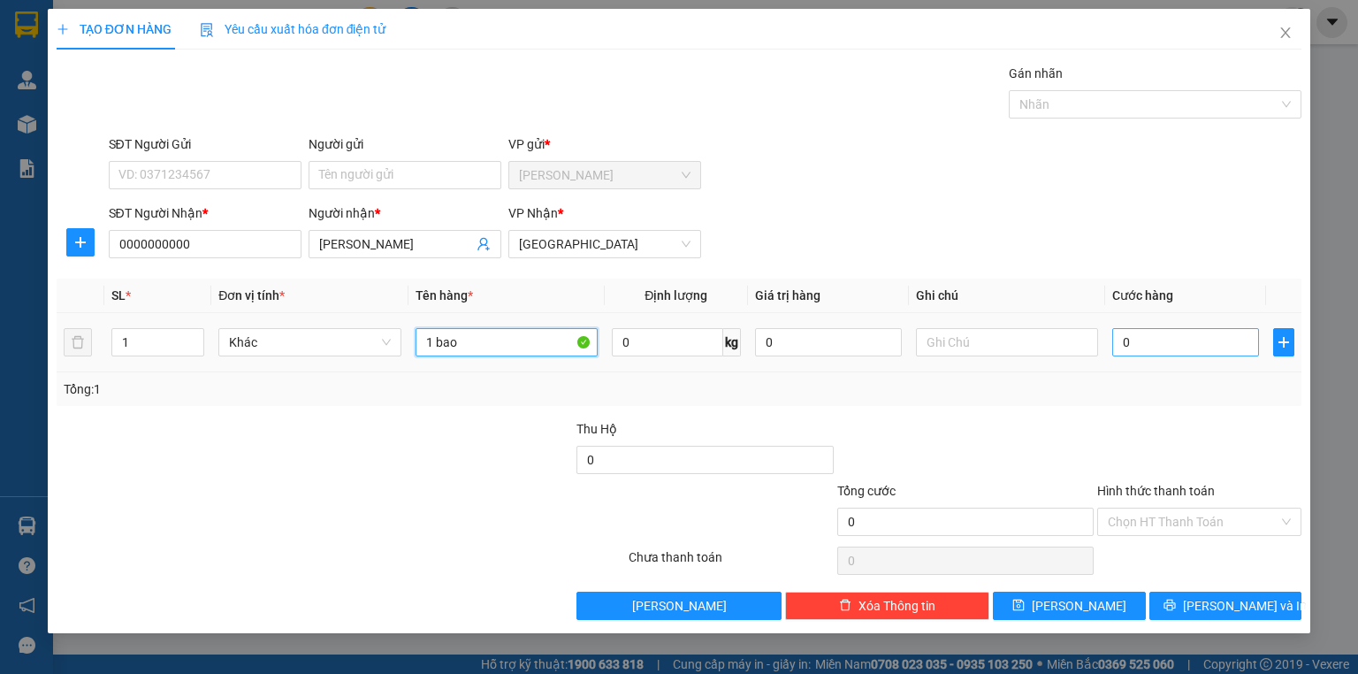
type input "1 bao"
click at [1164, 349] on input "0" at bounding box center [1185, 342] width 147 height 28
type input "1"
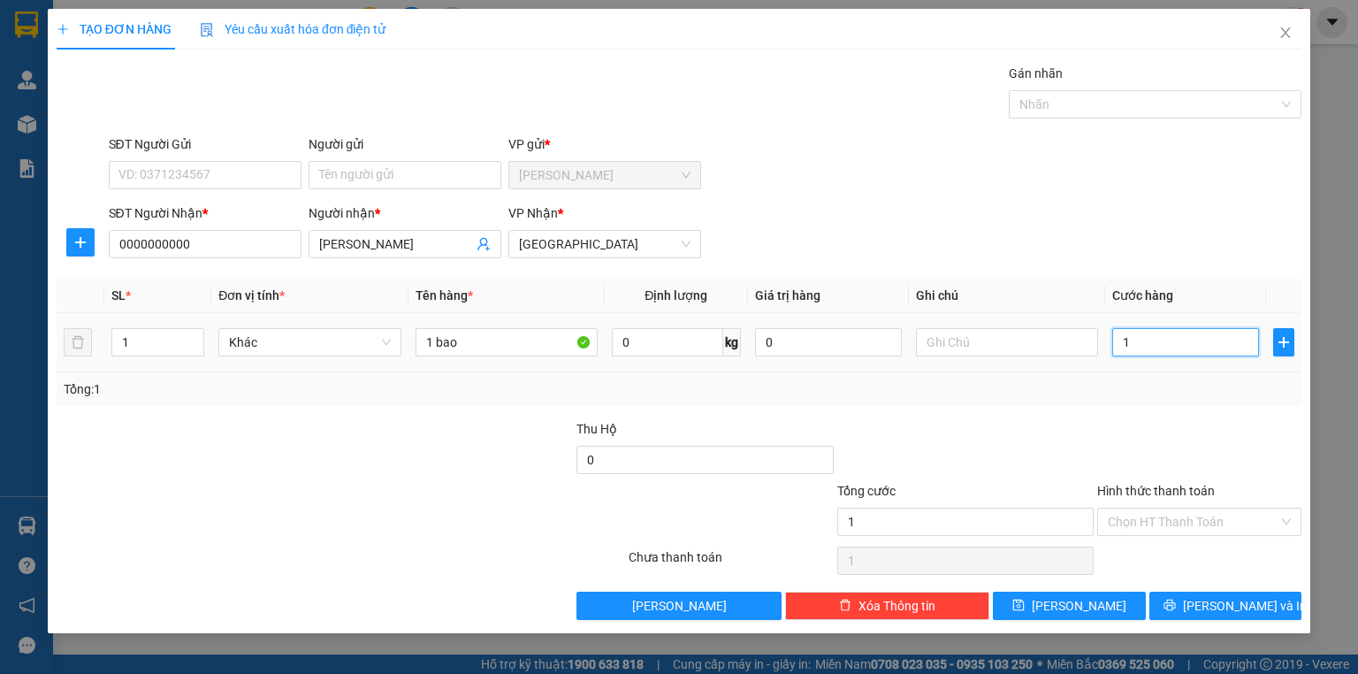
type input "10"
type input "100"
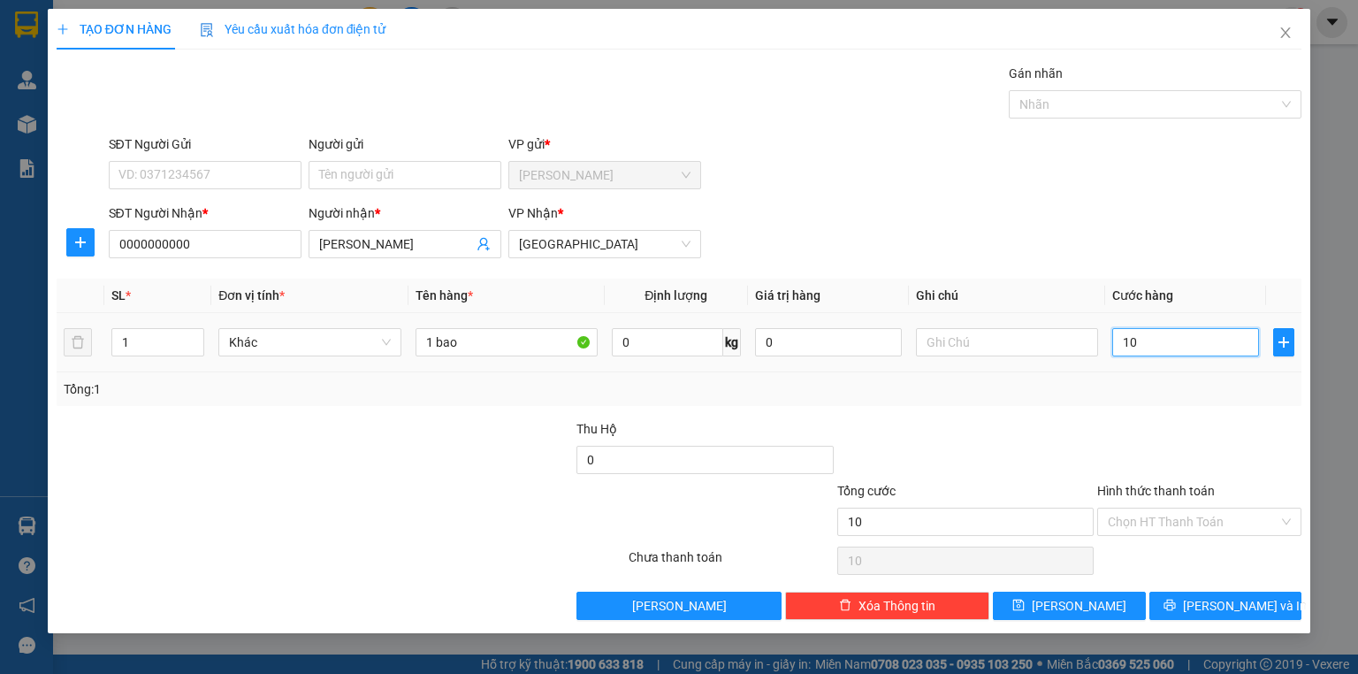
type input "100"
type input "1.000"
type input "10.000"
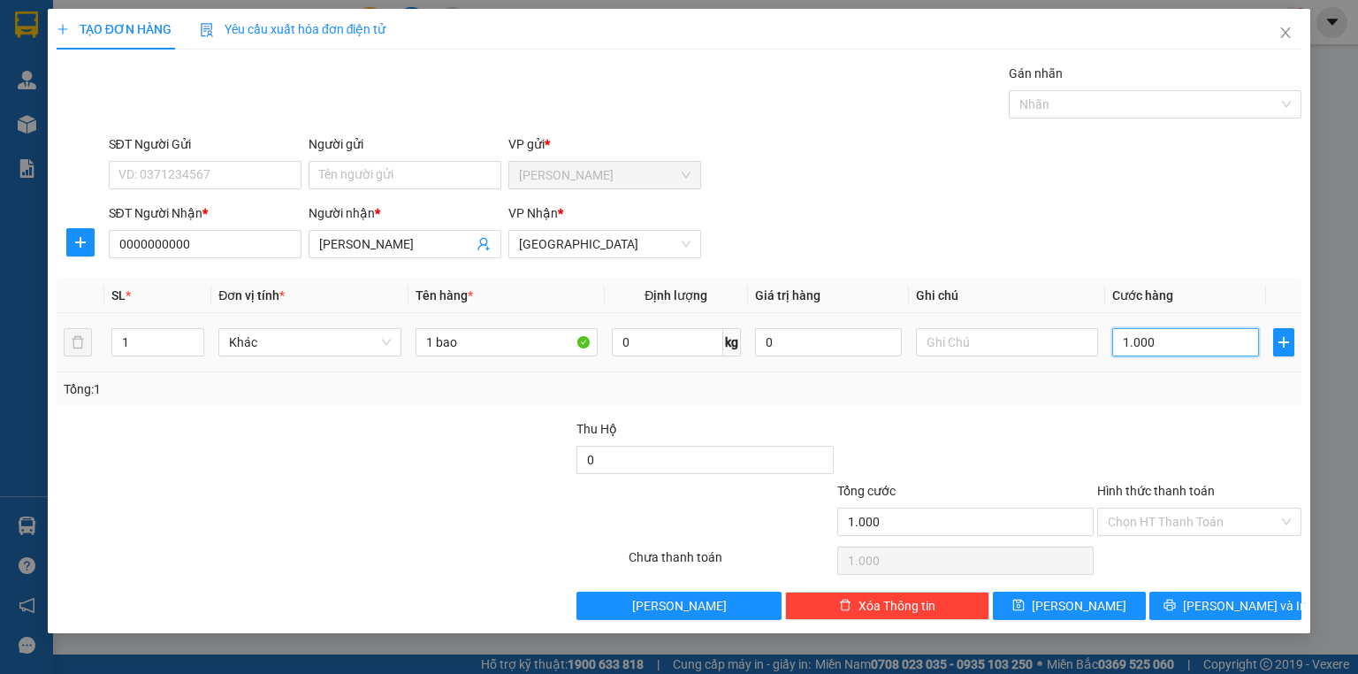
type input "10.000"
type input "100.000"
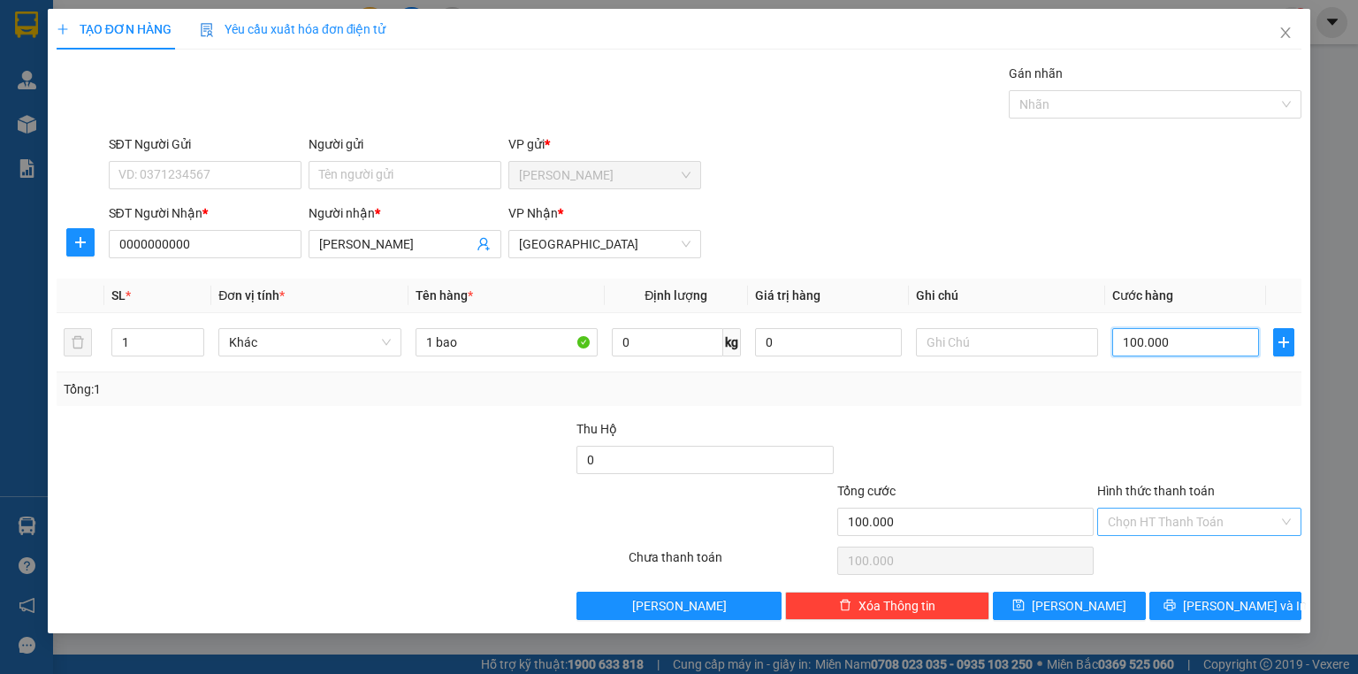
type input "100.000"
click at [1137, 509] on input "Hình thức thanh toán" at bounding box center [1193, 521] width 171 height 27
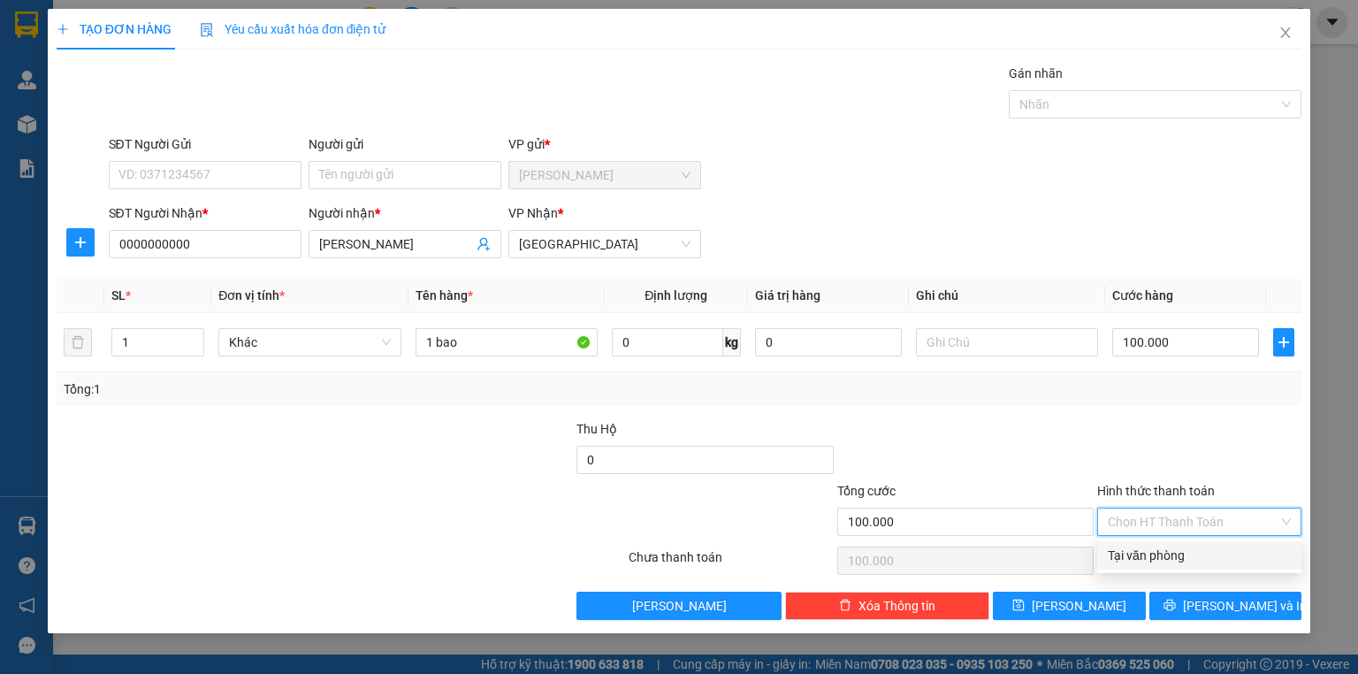
click at [1127, 547] on div "Tại văn phòng" at bounding box center [1199, 555] width 183 height 19
type input "0"
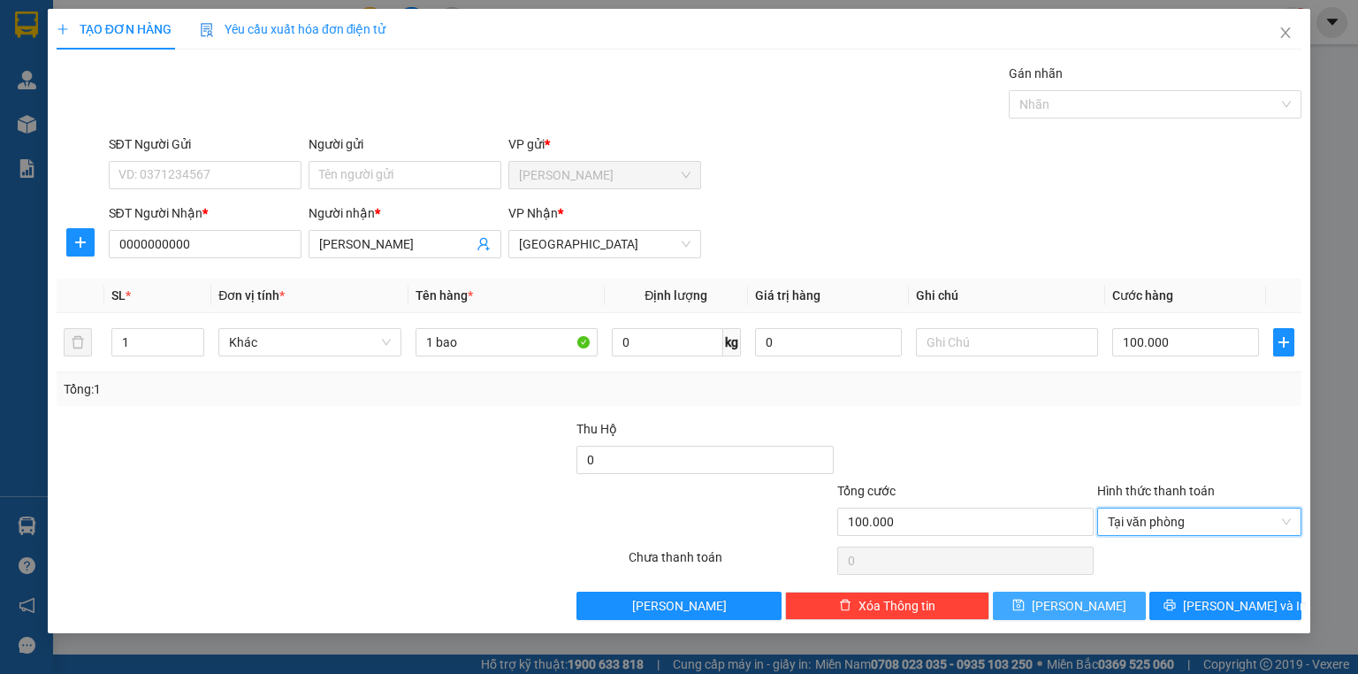
click at [1039, 602] on button "[PERSON_NAME]" at bounding box center [1069, 605] width 153 height 28
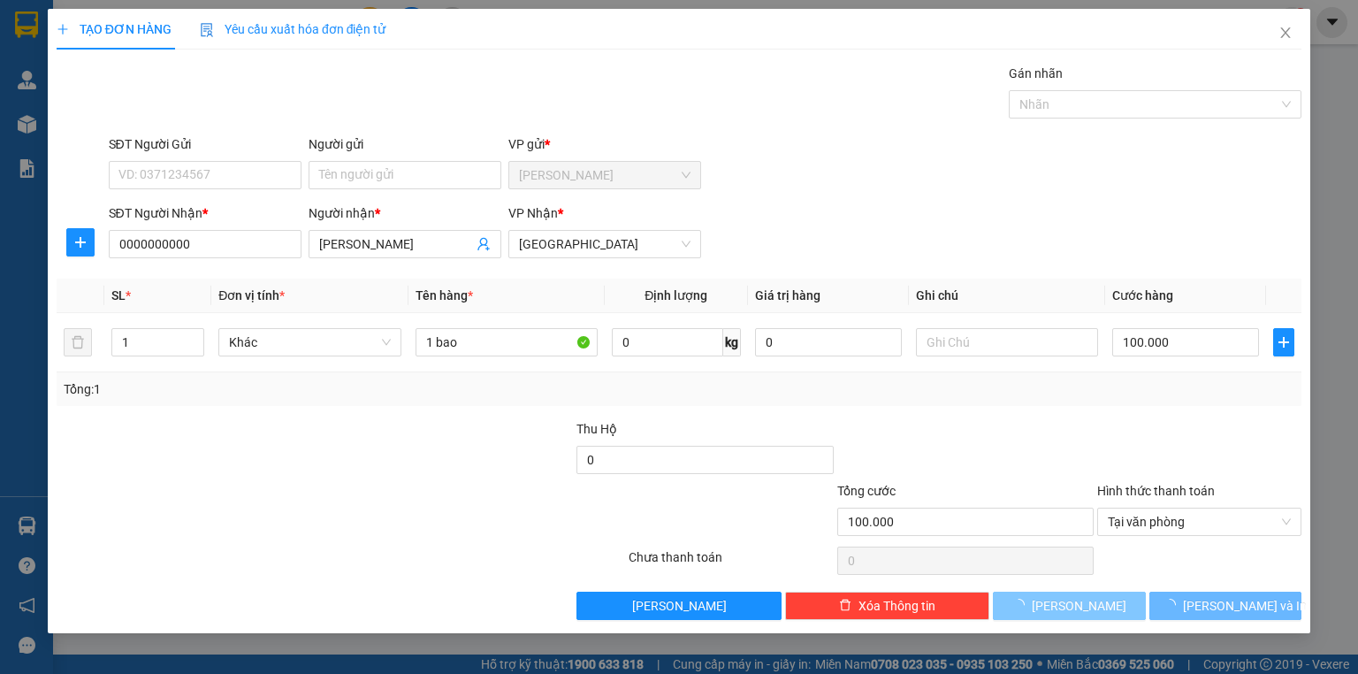
type input "0"
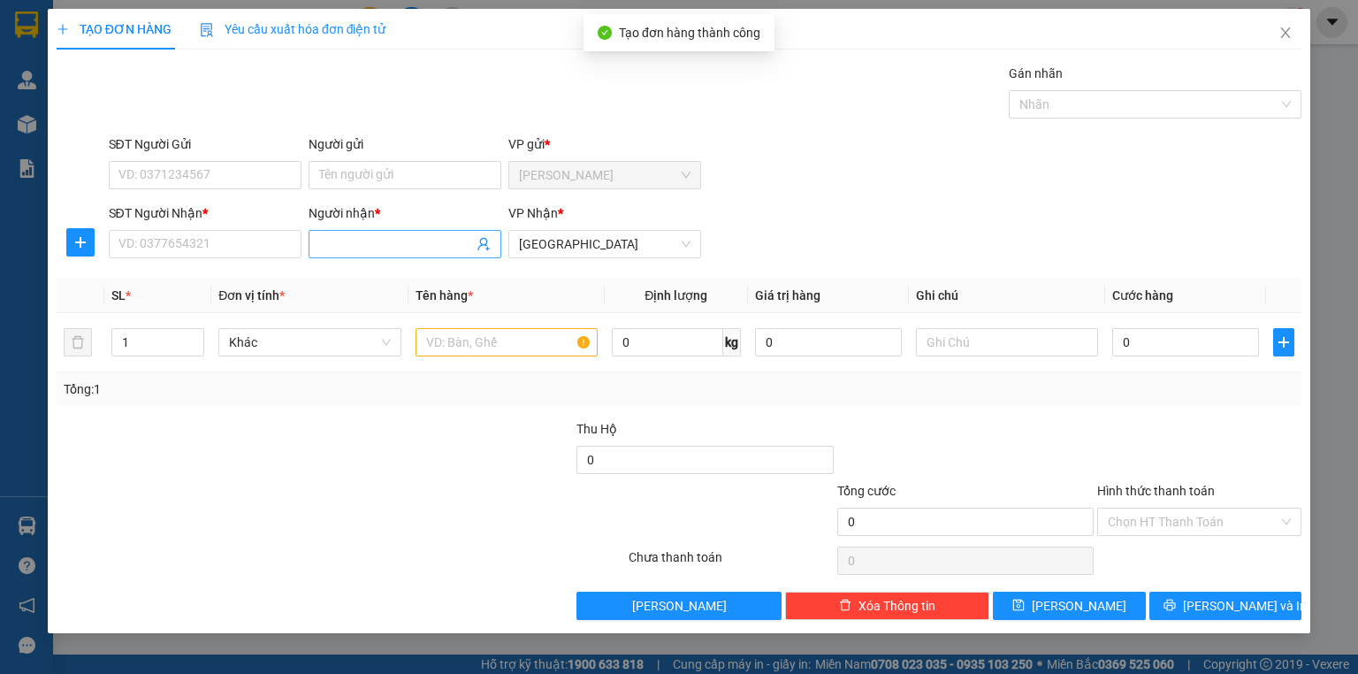
click at [375, 241] on input "Người nhận *" at bounding box center [396, 243] width 154 height 19
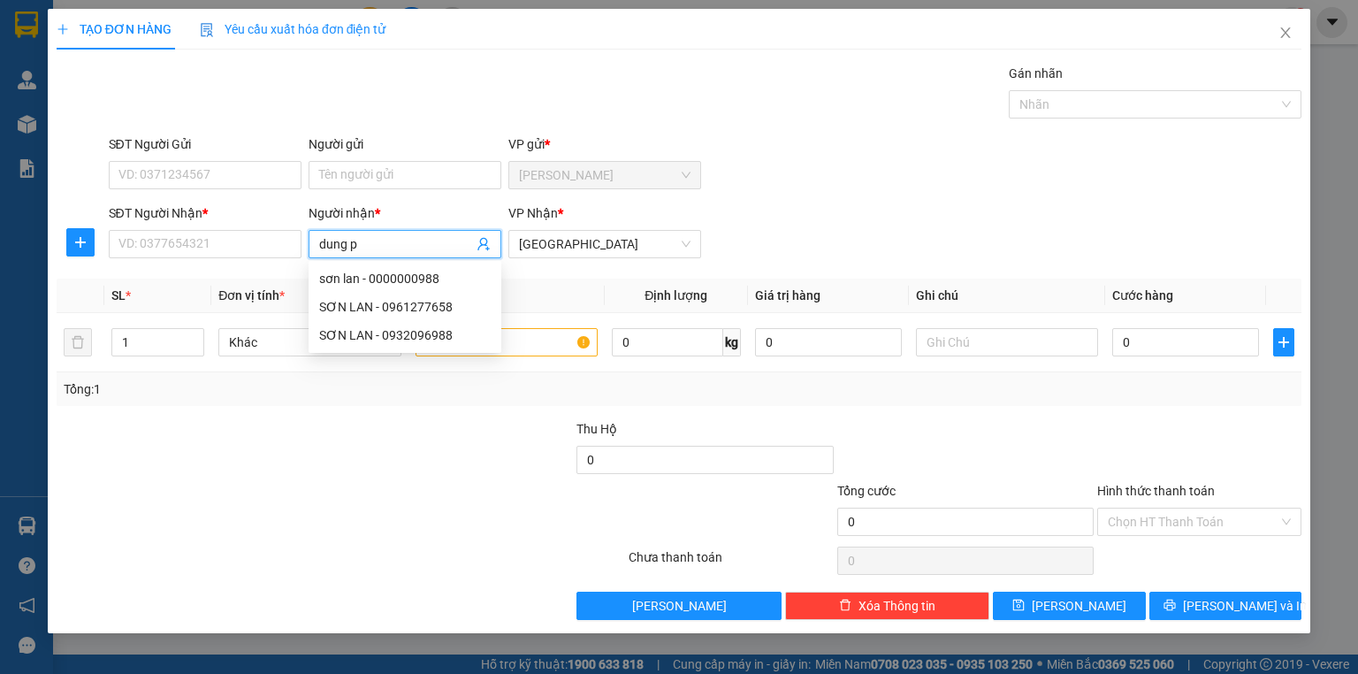
type input "dung pt"
click at [424, 278] on div "dung pt - 0321569874" at bounding box center [405, 278] width 172 height 19
type input "0321569874"
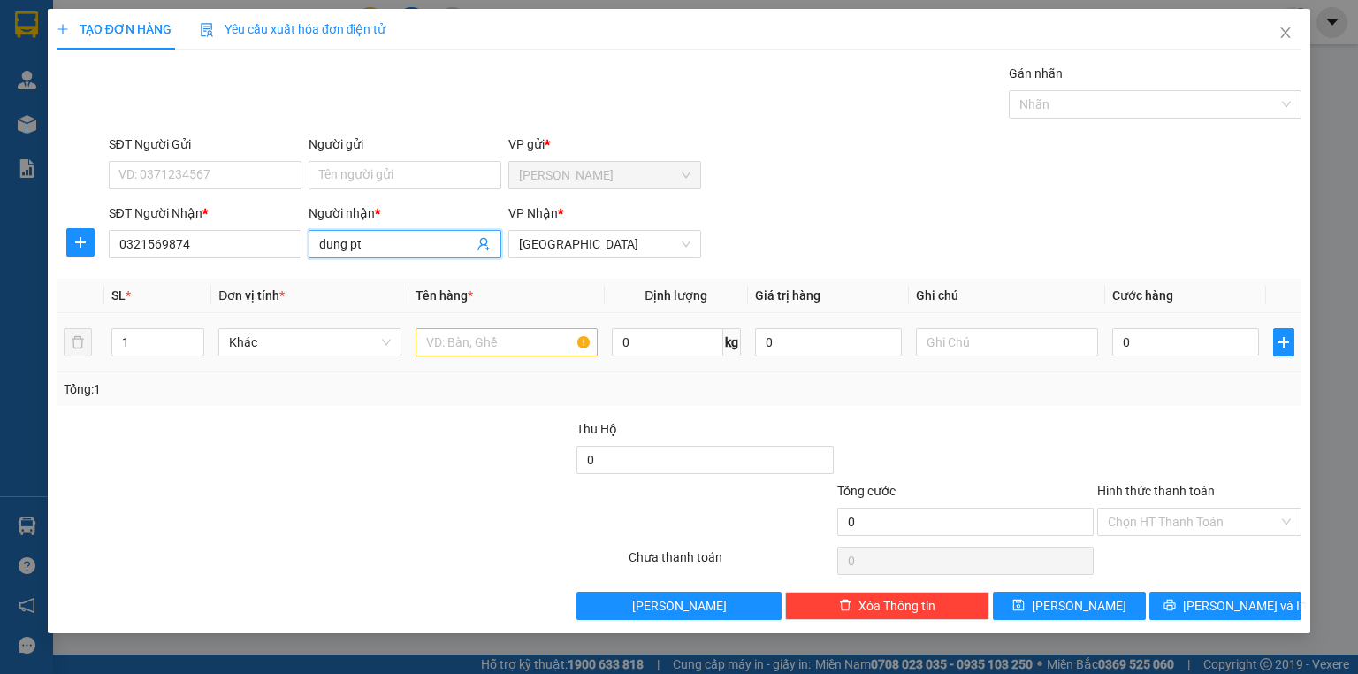
type input "dung pt"
click at [466, 347] on input "text" at bounding box center [507, 342] width 182 height 28
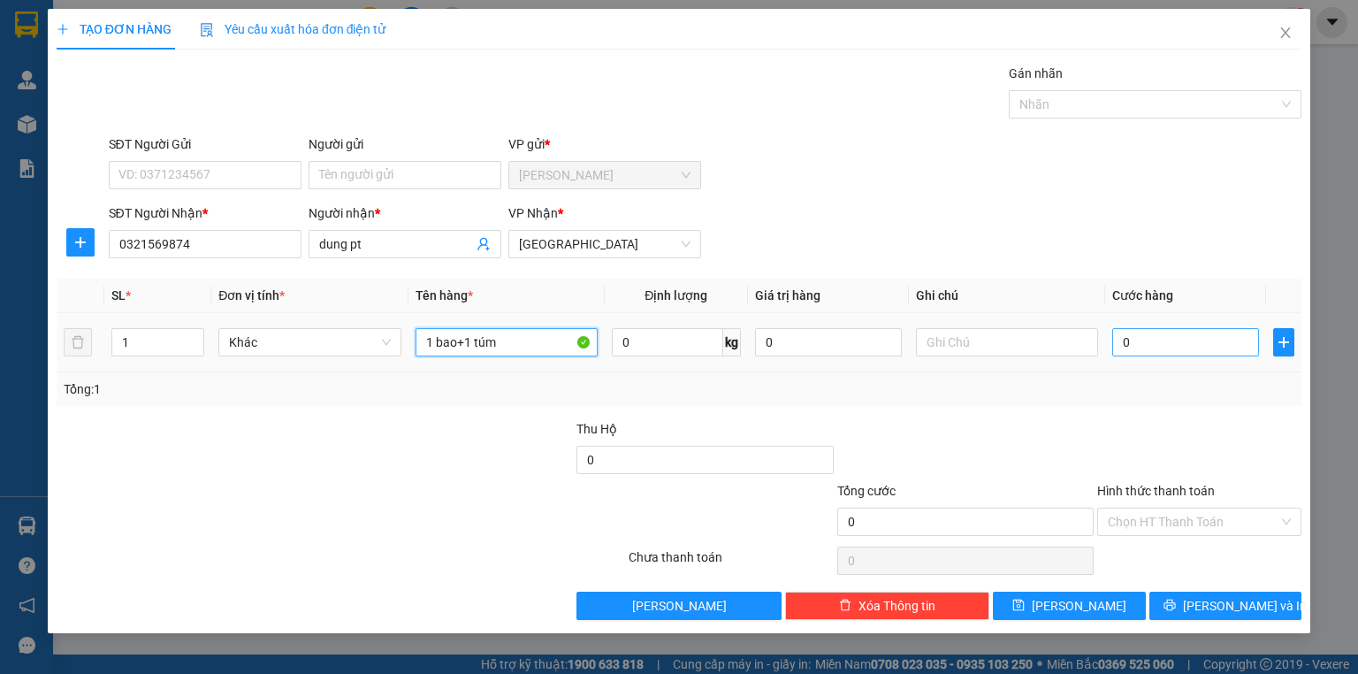
type input "1 bao+1 túm"
click at [1153, 346] on input "0" at bounding box center [1185, 342] width 147 height 28
type input "1"
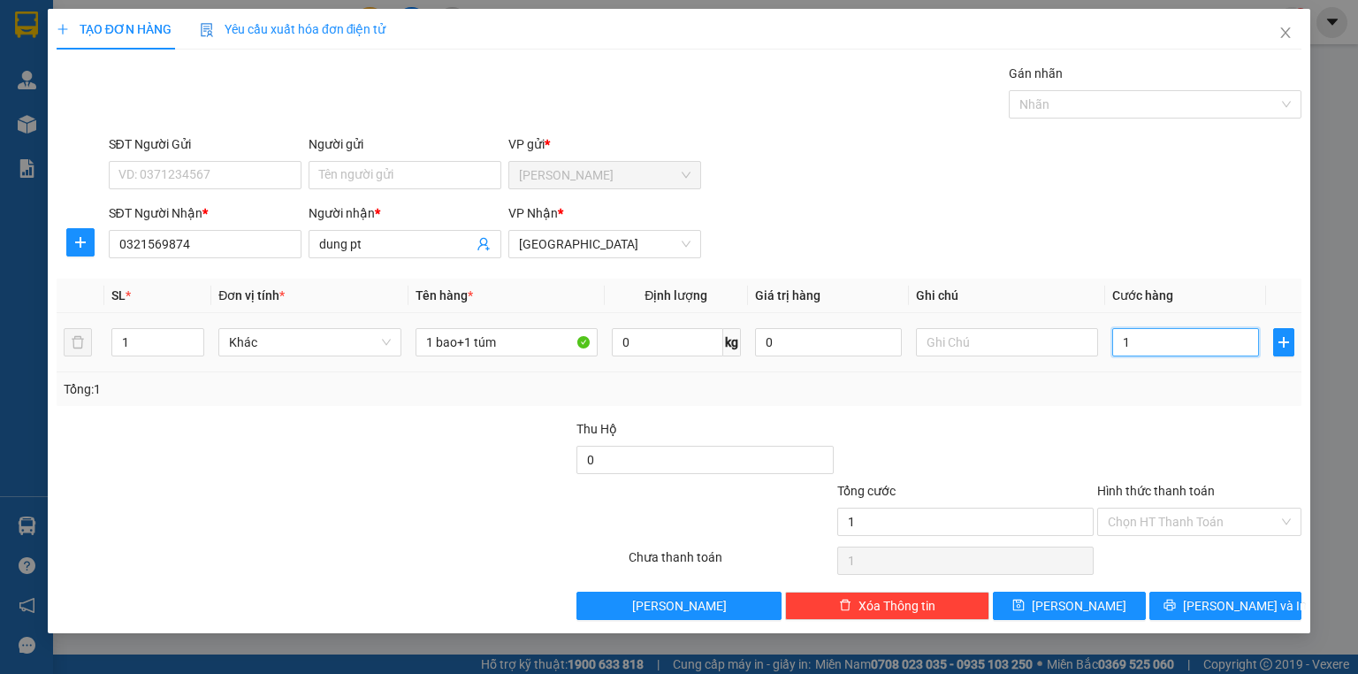
type input "15"
type input "150"
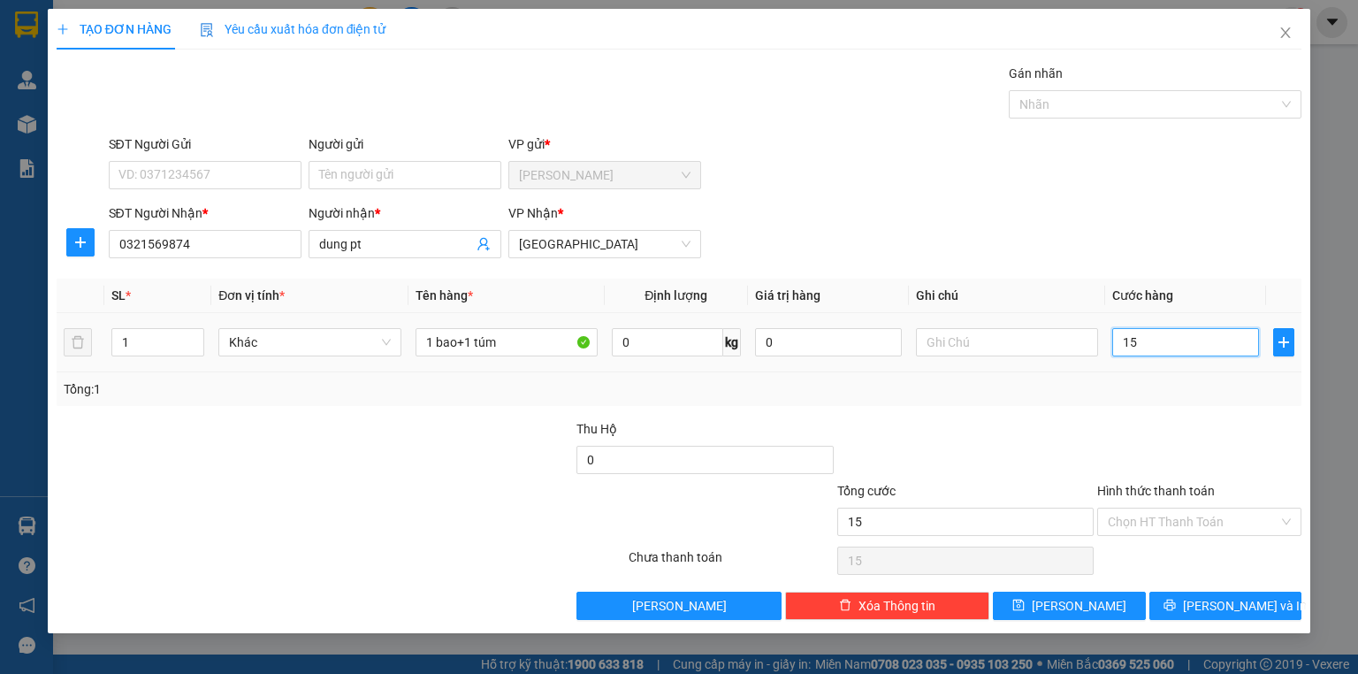
type input "150"
type input "1.500"
type input "15.000"
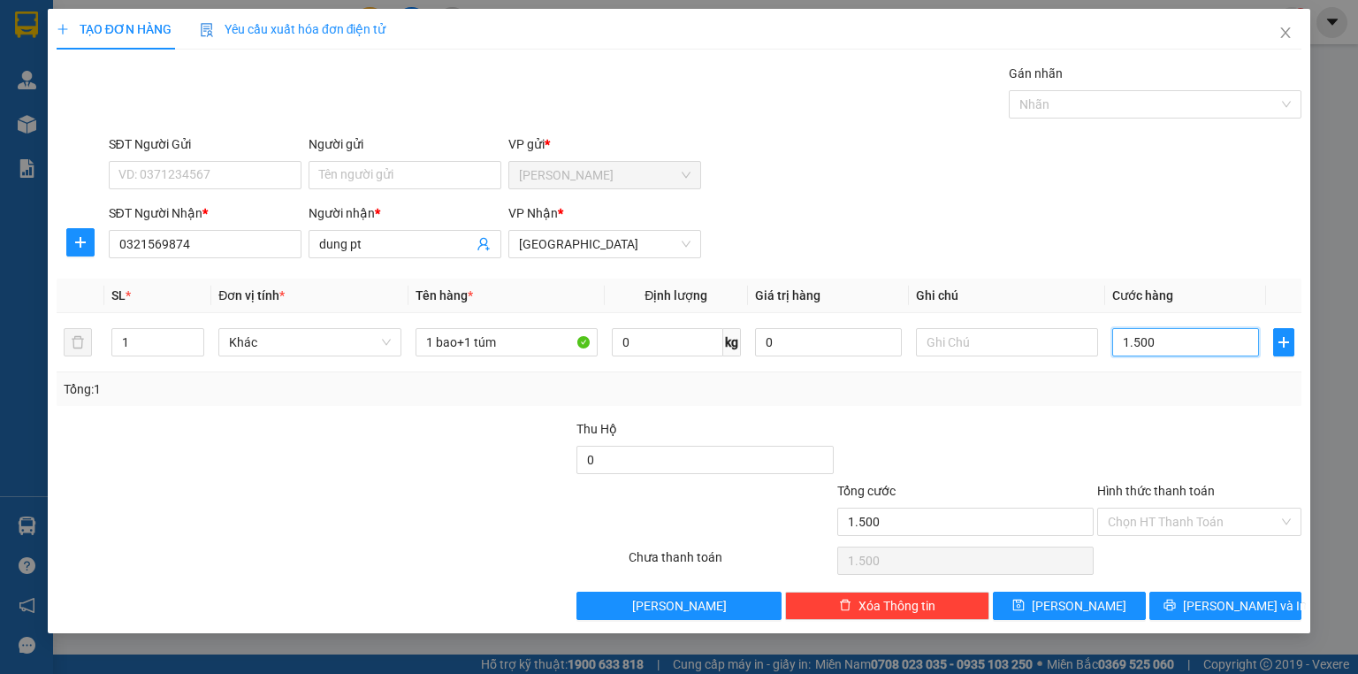
type input "15.000"
type input "150.000"
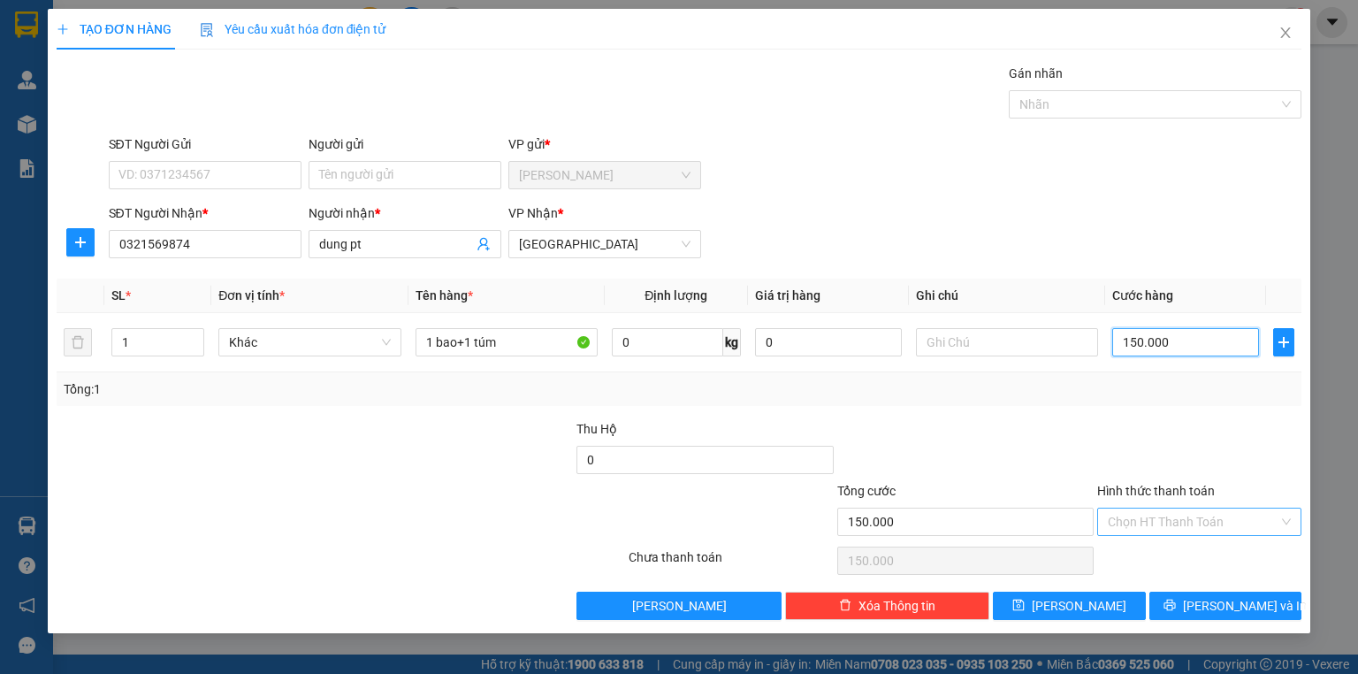
type input "150.000"
click at [1149, 528] on input "Hình thức thanh toán" at bounding box center [1193, 521] width 171 height 27
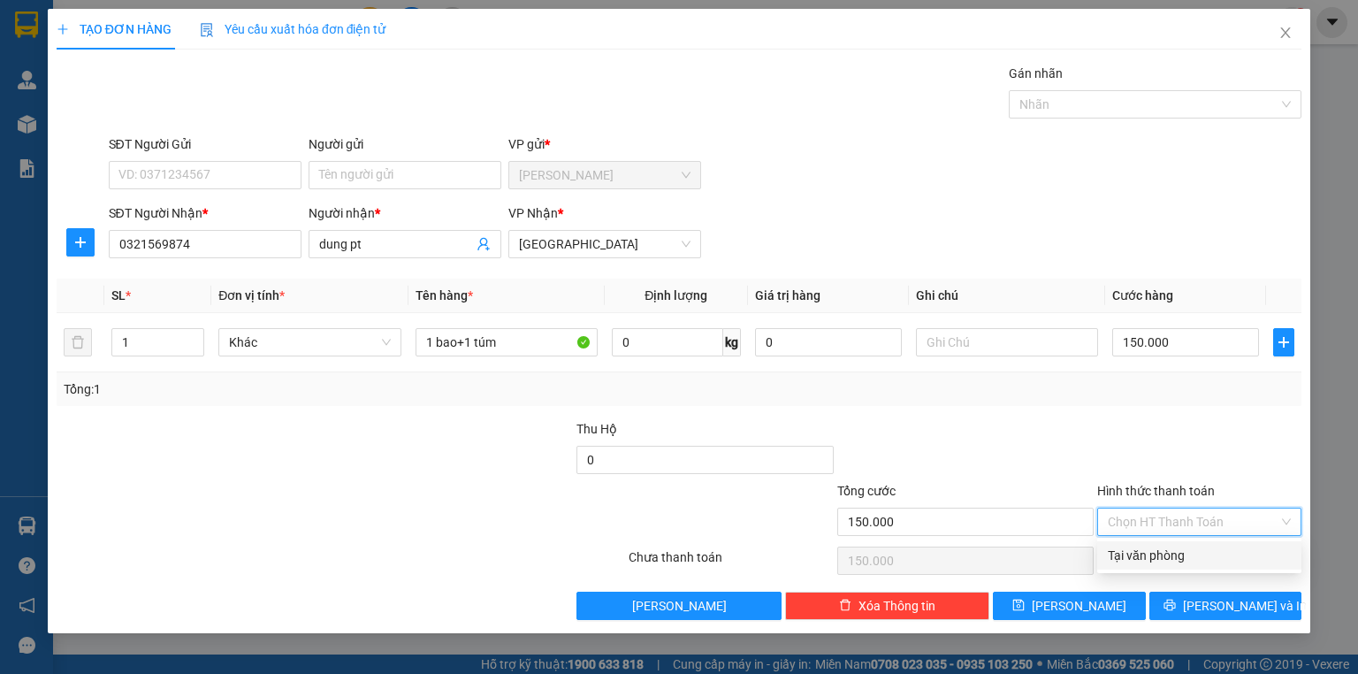
click at [1121, 561] on div "Tại văn phòng" at bounding box center [1199, 555] width 183 height 19
type input "0"
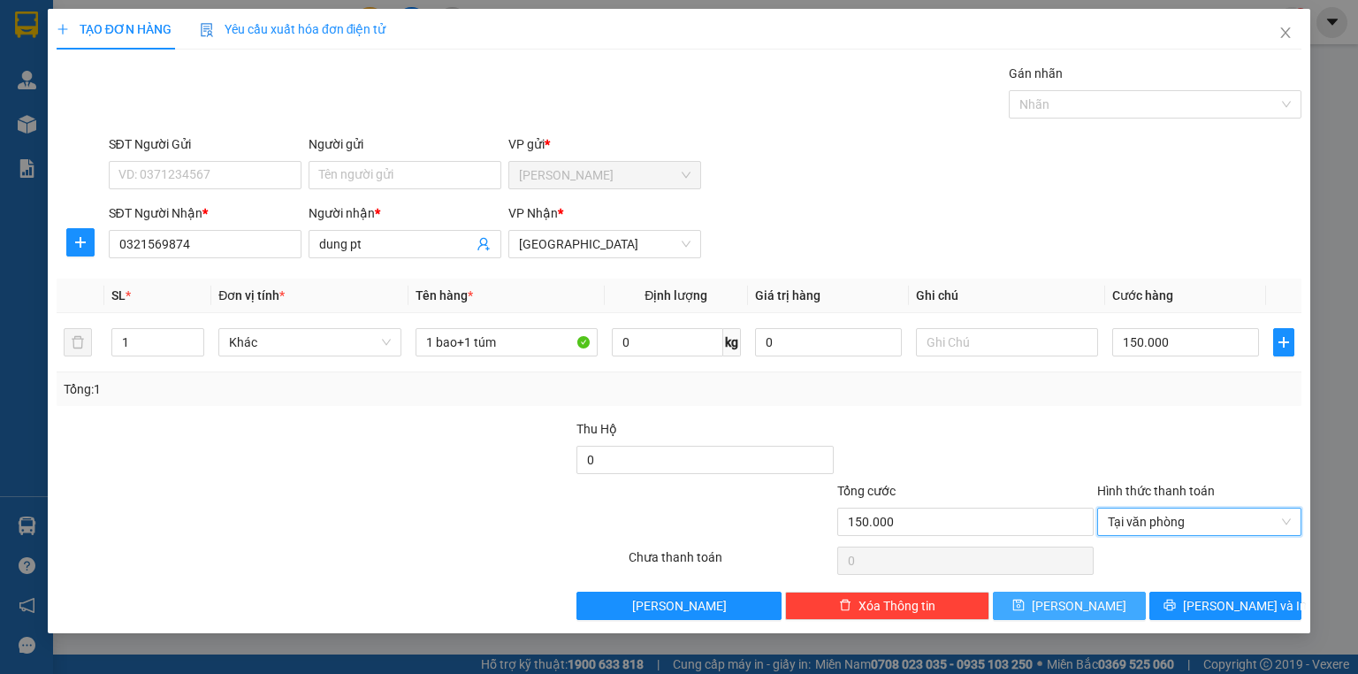
click at [1031, 599] on button "[PERSON_NAME]" at bounding box center [1069, 605] width 153 height 28
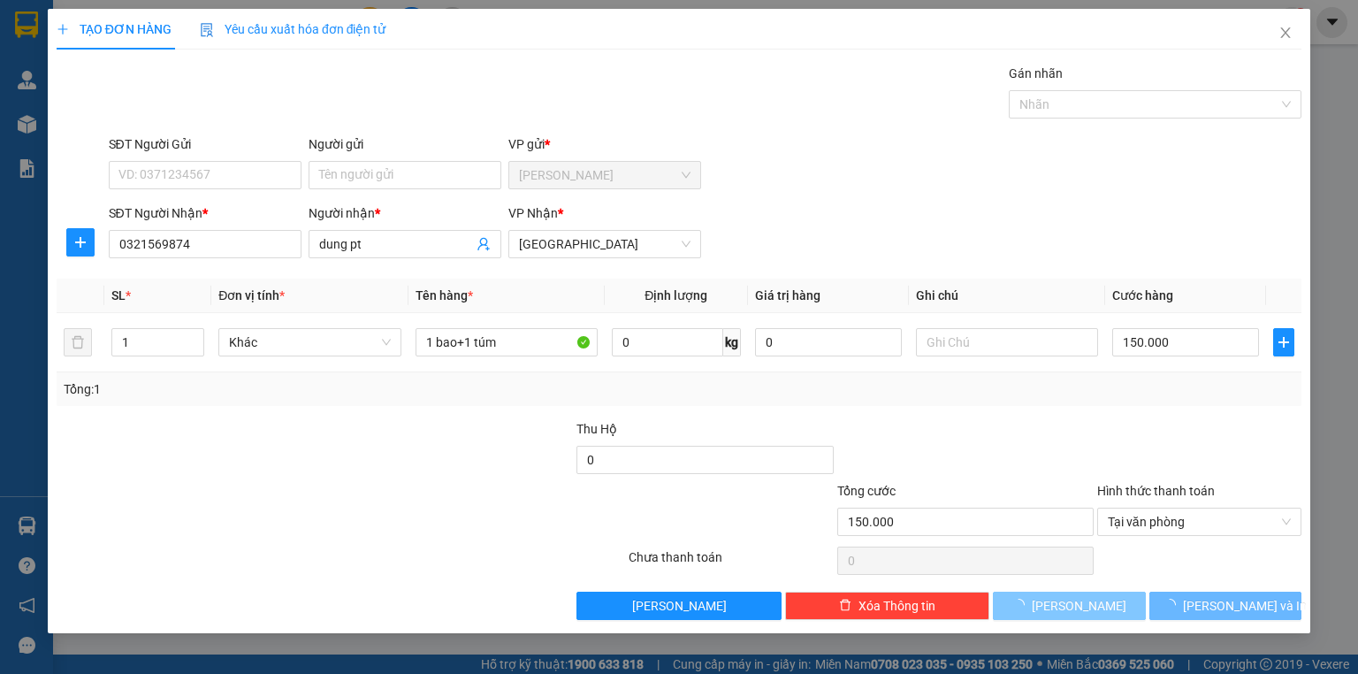
type input "0"
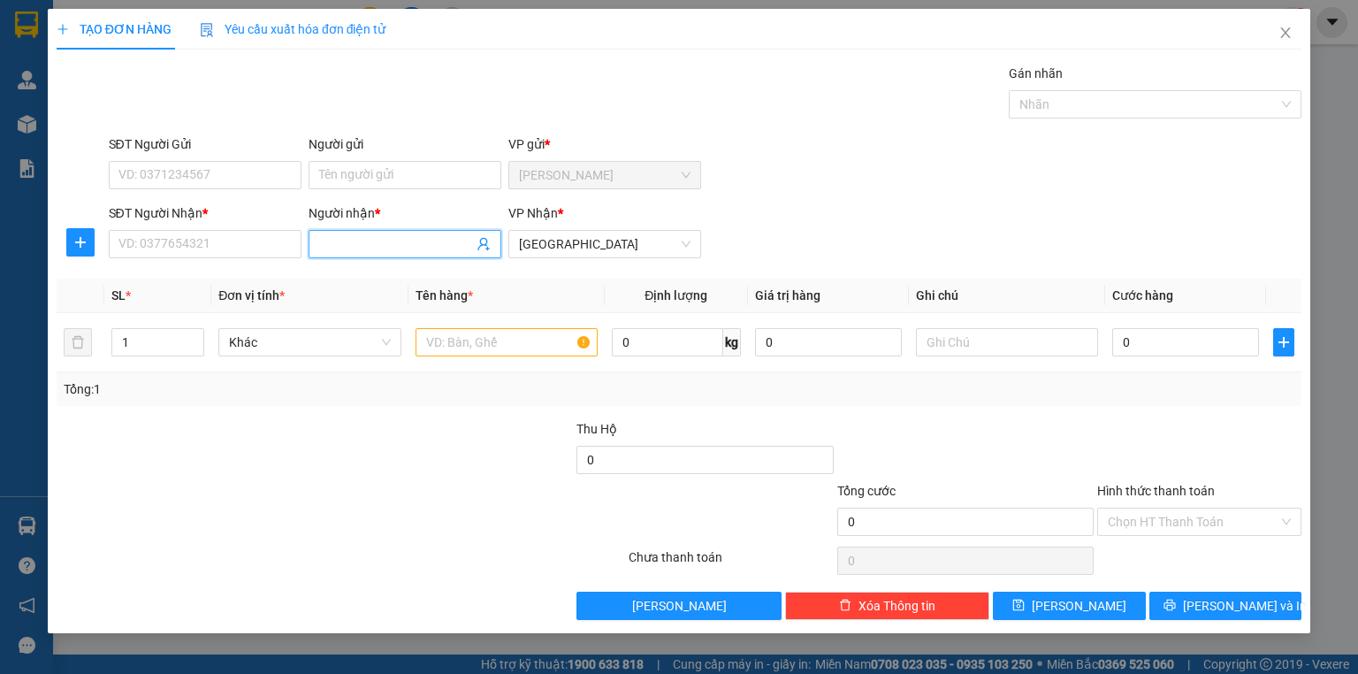
click at [342, 235] on input "Người nhận *" at bounding box center [396, 243] width 154 height 19
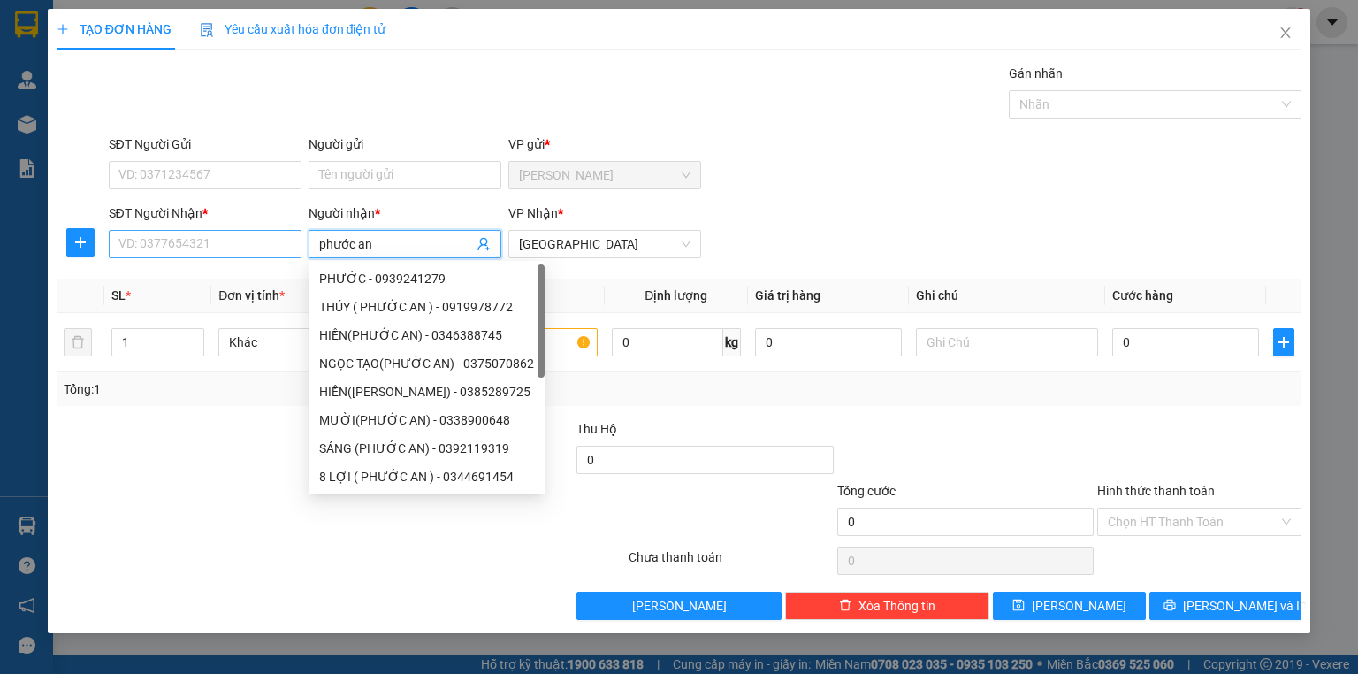
type input "phước an"
click at [147, 237] on input "SĐT Người Nhận *" at bounding box center [205, 244] width 193 height 28
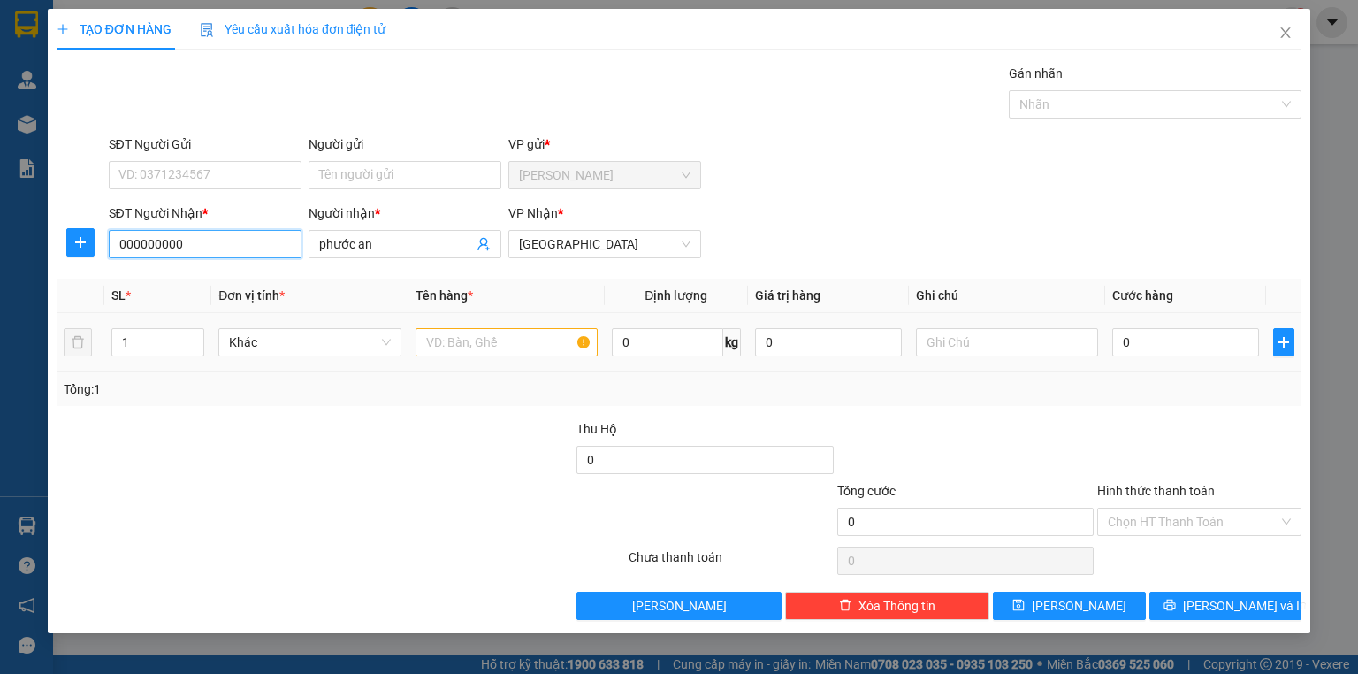
type input "000000000"
click at [447, 344] on input "text" at bounding box center [507, 342] width 182 height 28
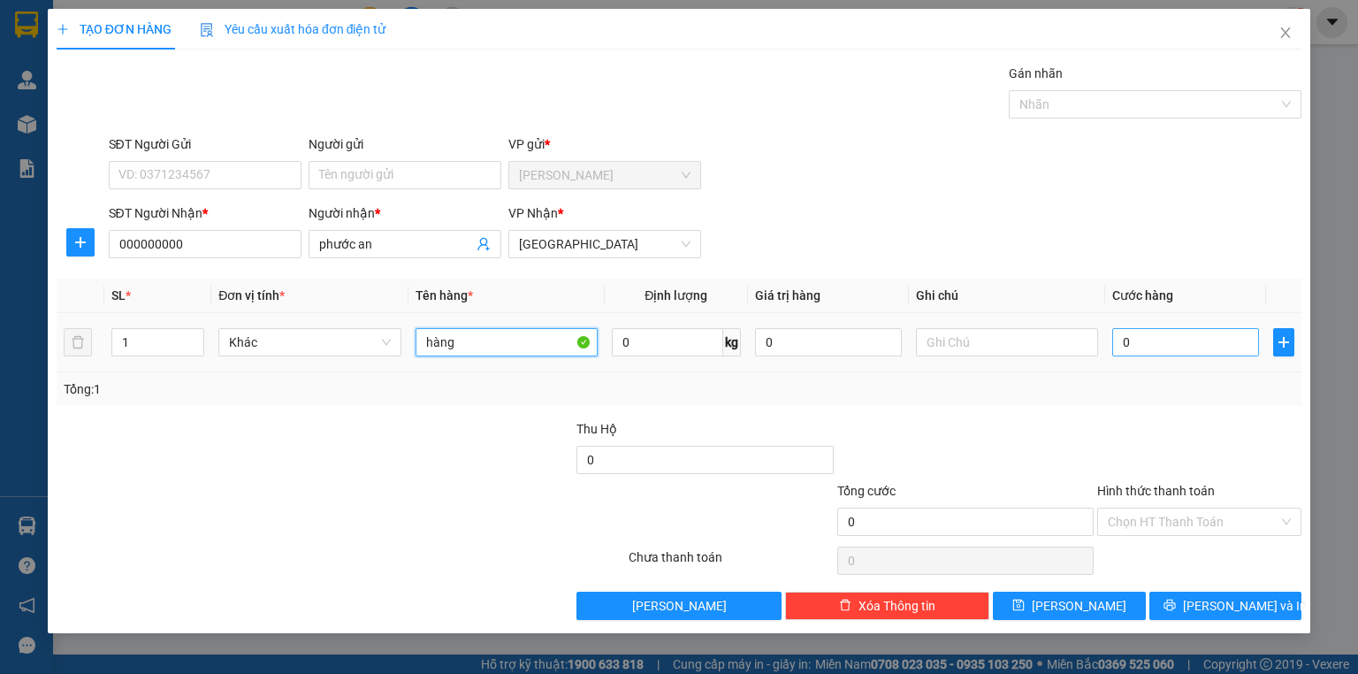
type input "hàng"
click at [1149, 343] on input "0" at bounding box center [1185, 342] width 147 height 28
type input "1"
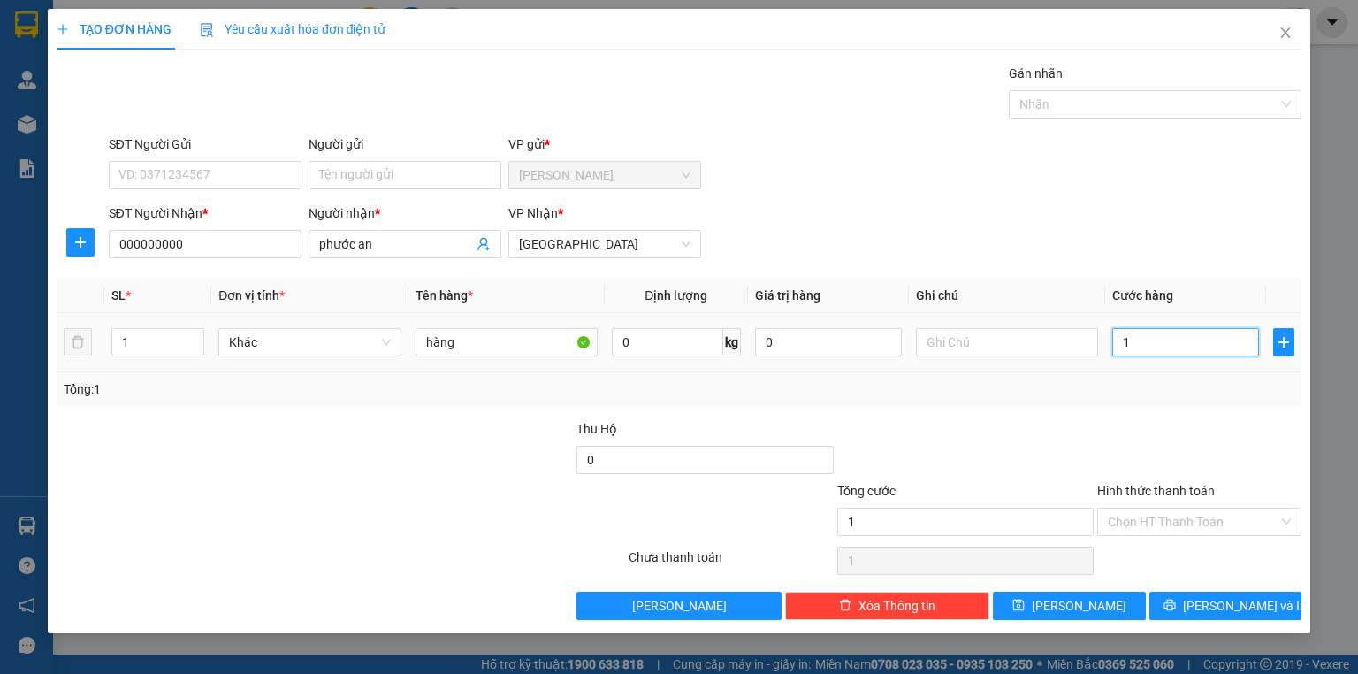
type input "15"
type input "150"
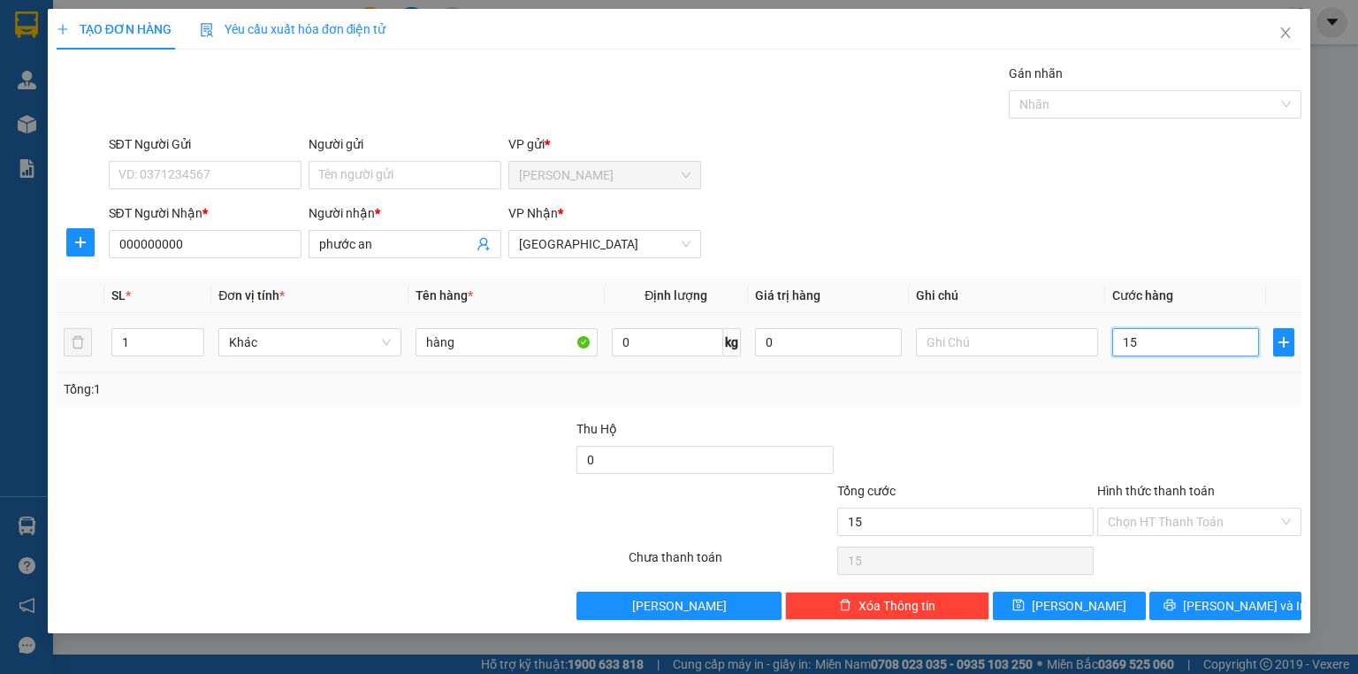
type input "150"
type input "1.500"
type input "15.000"
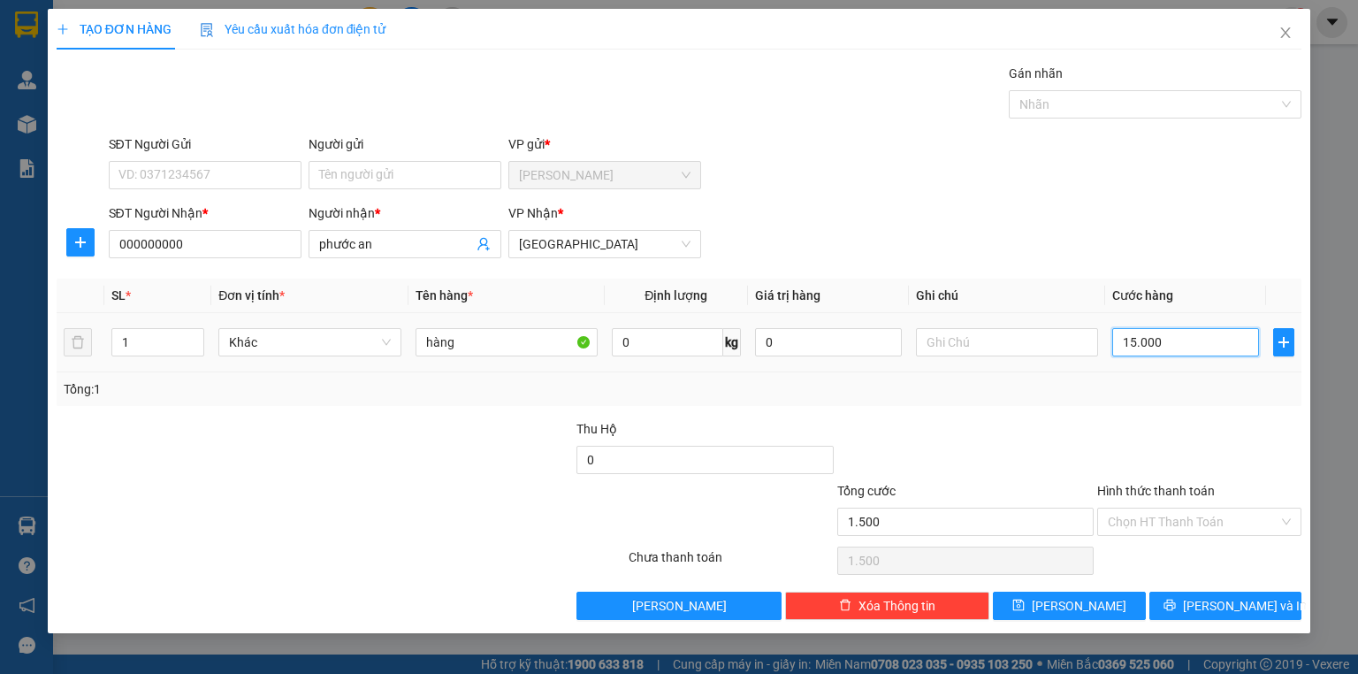
type input "15.000"
type input "150.000"
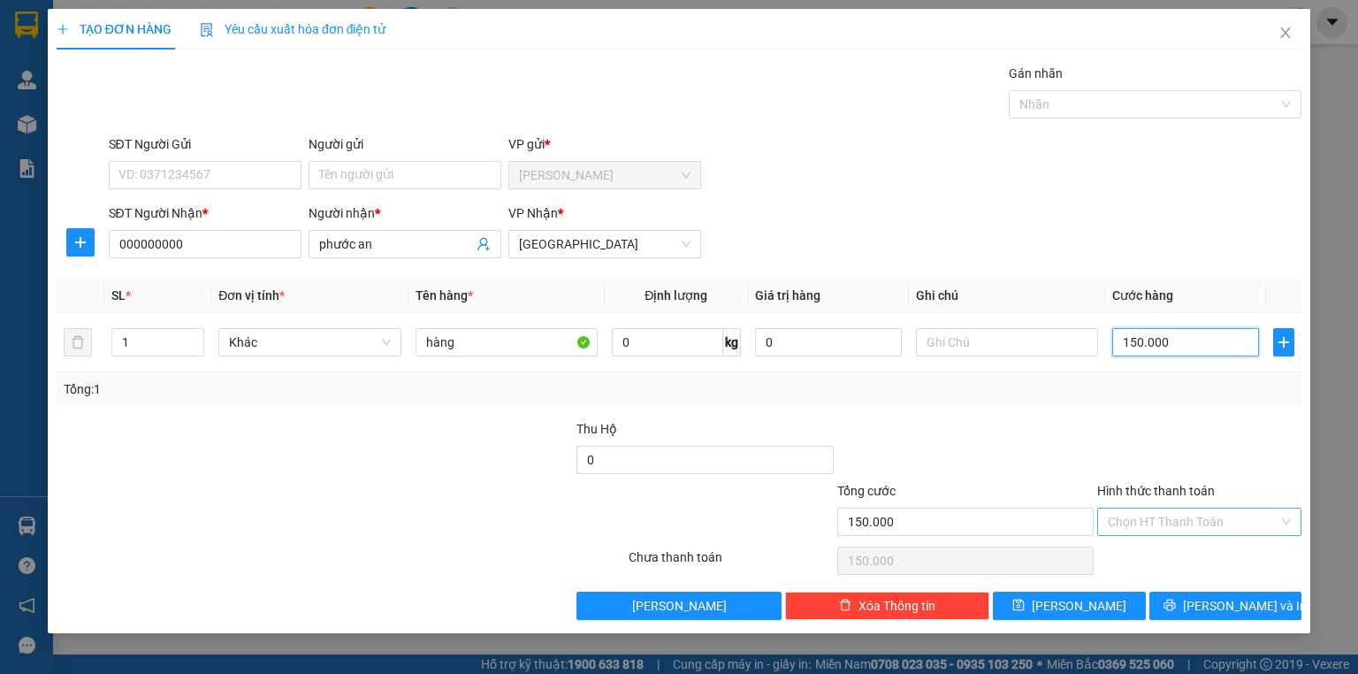
type input "150.000"
click at [1119, 523] on input "Hình thức thanh toán" at bounding box center [1193, 521] width 171 height 27
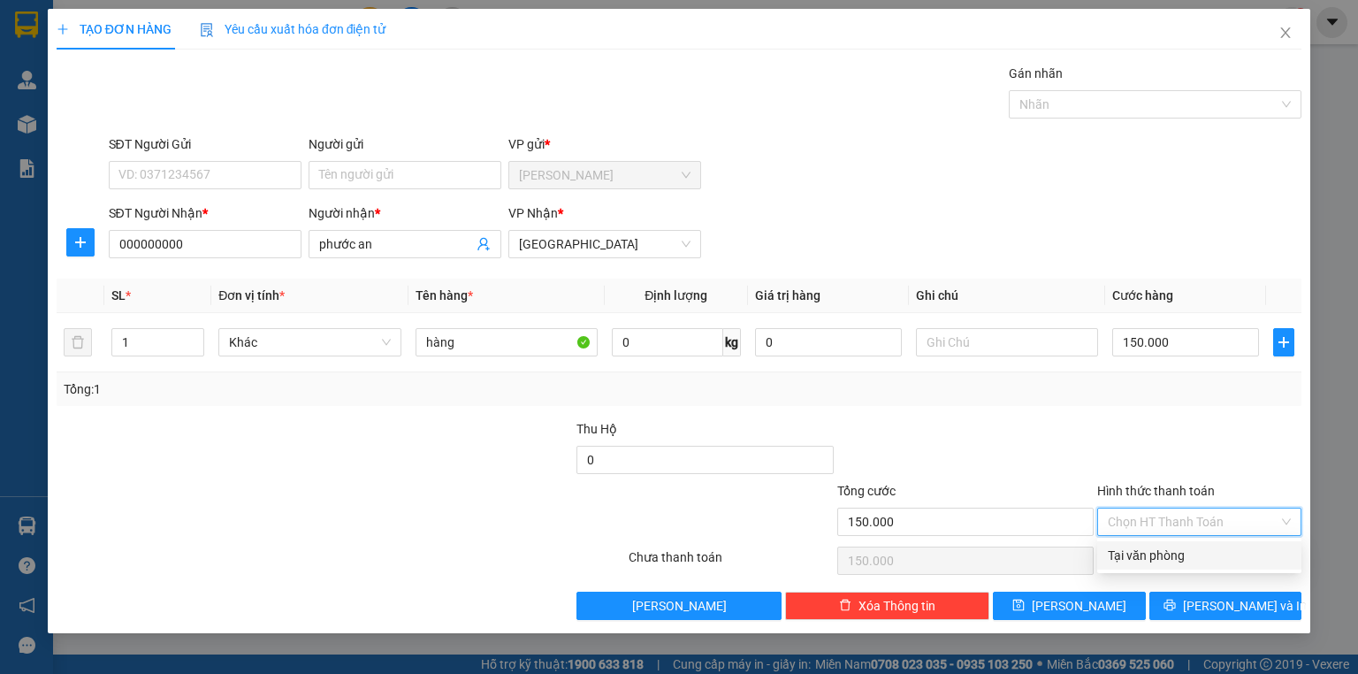
click at [1110, 554] on div "Tại văn phòng" at bounding box center [1199, 555] width 183 height 19
type input "0"
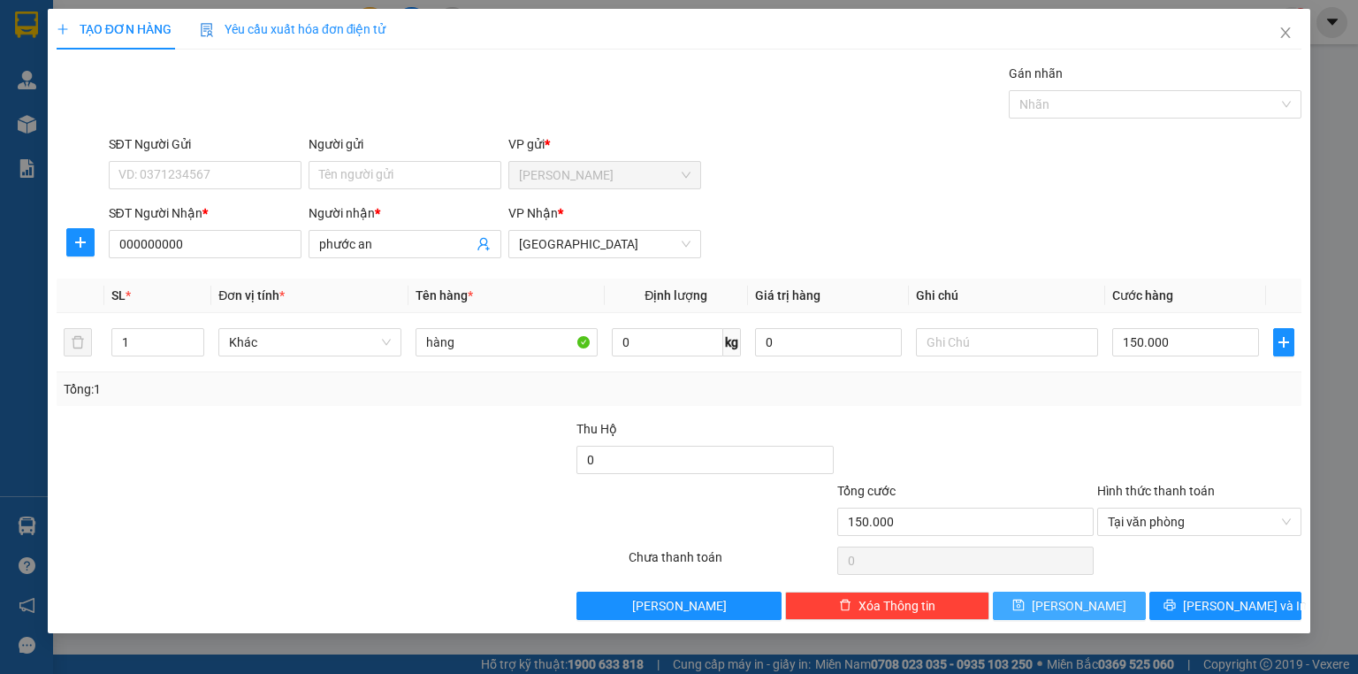
click at [1071, 600] on span "[PERSON_NAME]" at bounding box center [1079, 605] width 95 height 19
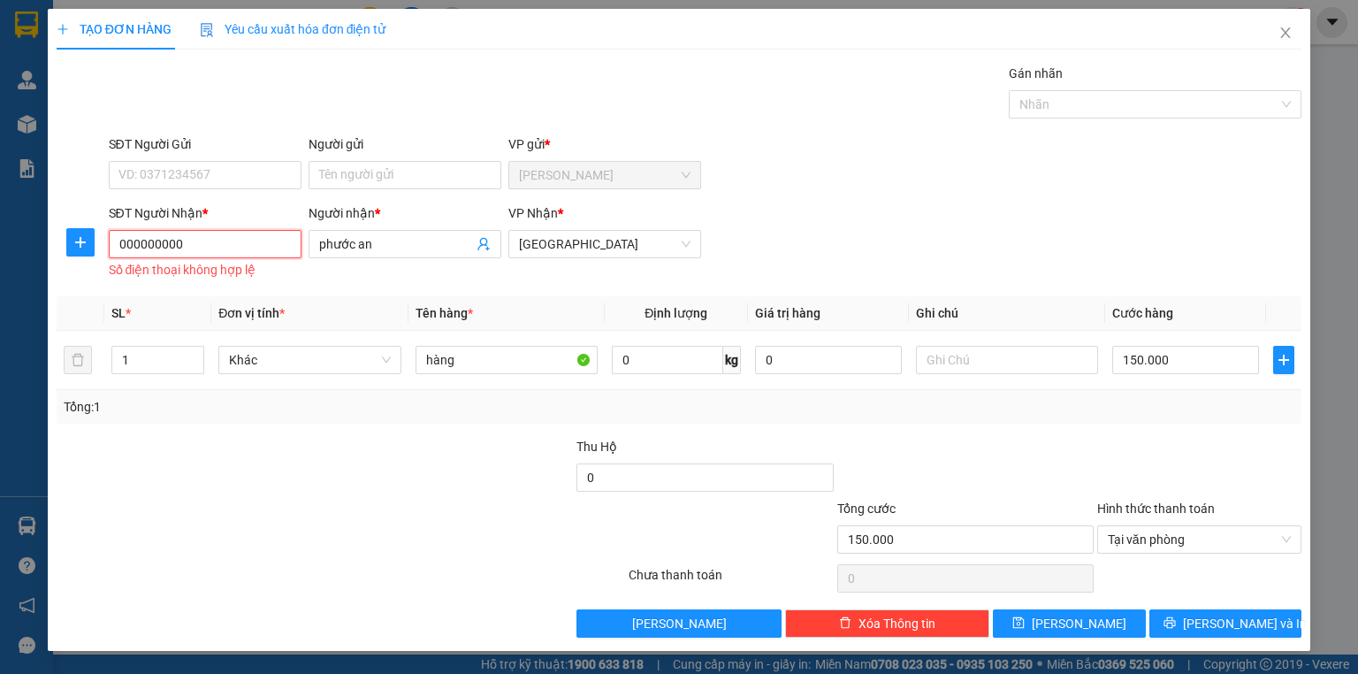
click at [228, 240] on input "000000000" at bounding box center [205, 244] width 193 height 28
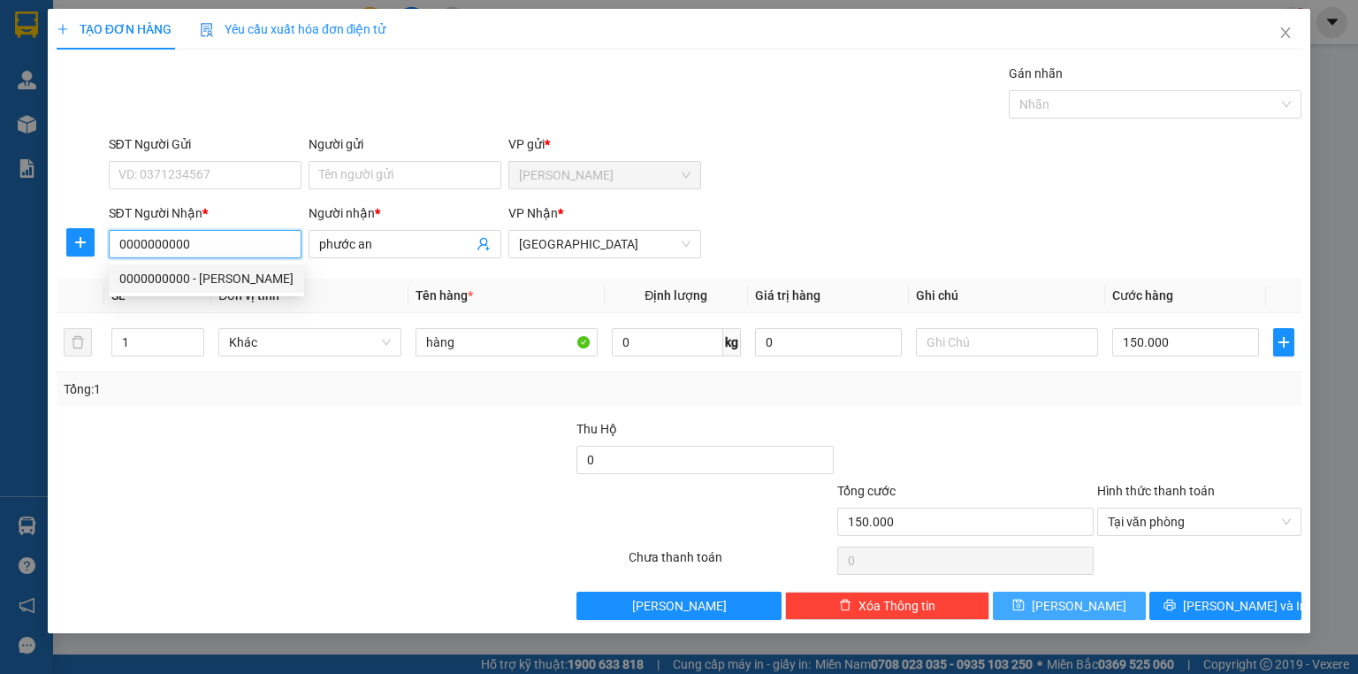
type input "0000000000"
click at [1025, 607] on icon "save" at bounding box center [1018, 604] width 11 height 11
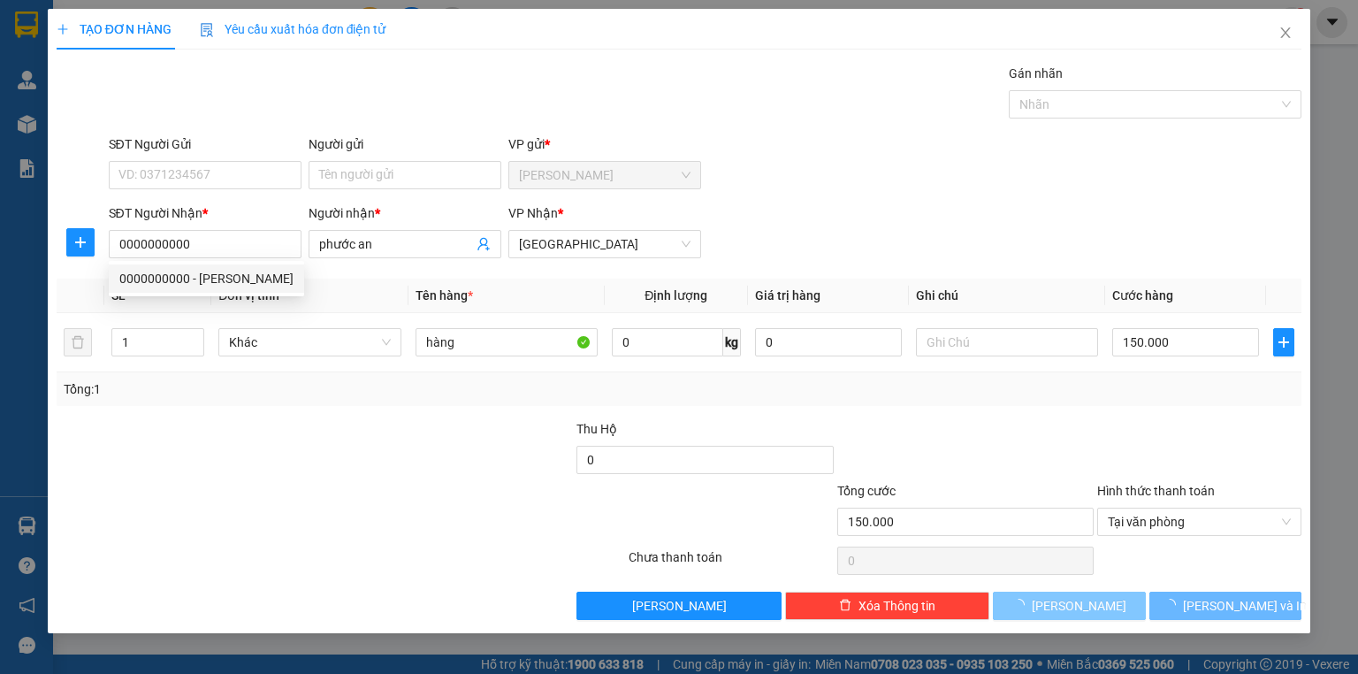
type input "0"
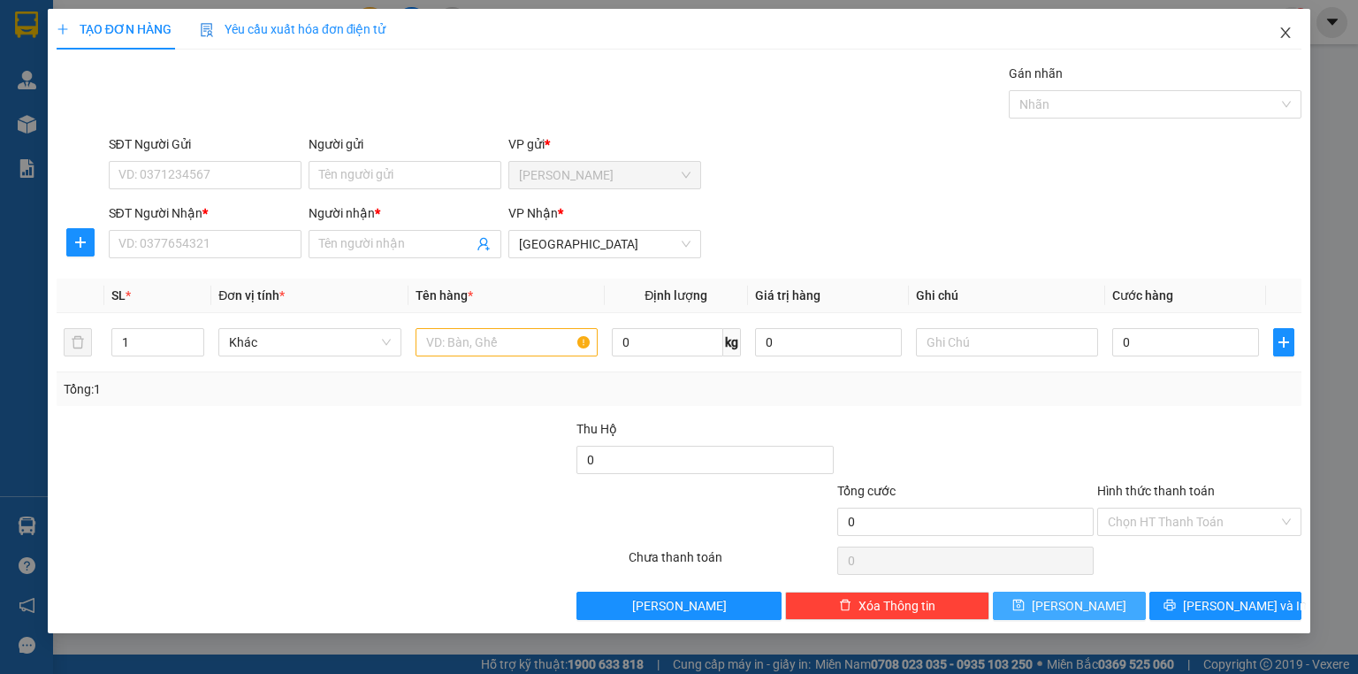
click at [1291, 36] on icon "close" at bounding box center [1285, 33] width 14 height 14
